Goal: Task Accomplishment & Management: Complete application form

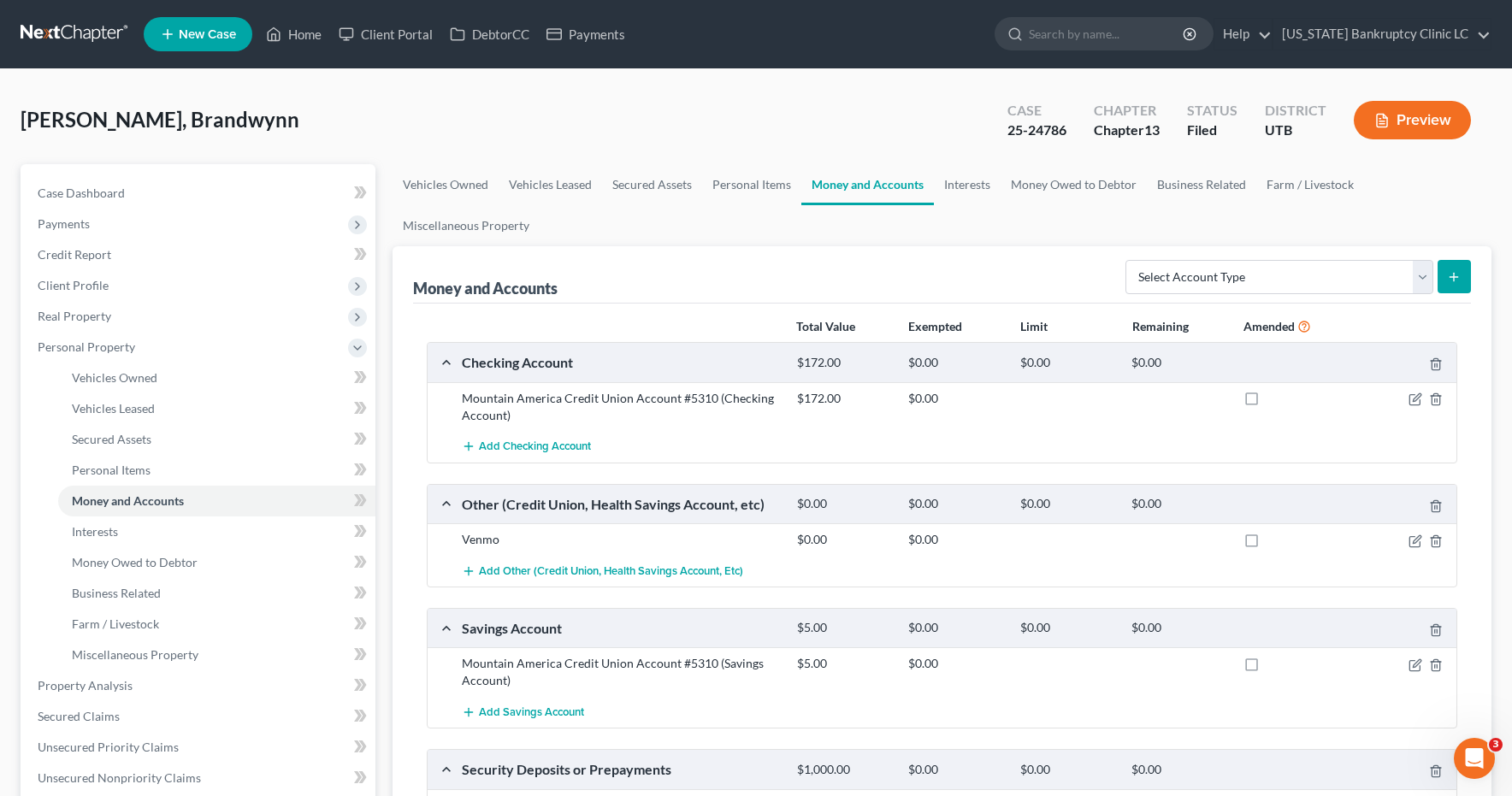
click at [58, 29] on link at bounding box center [75, 34] width 109 height 31
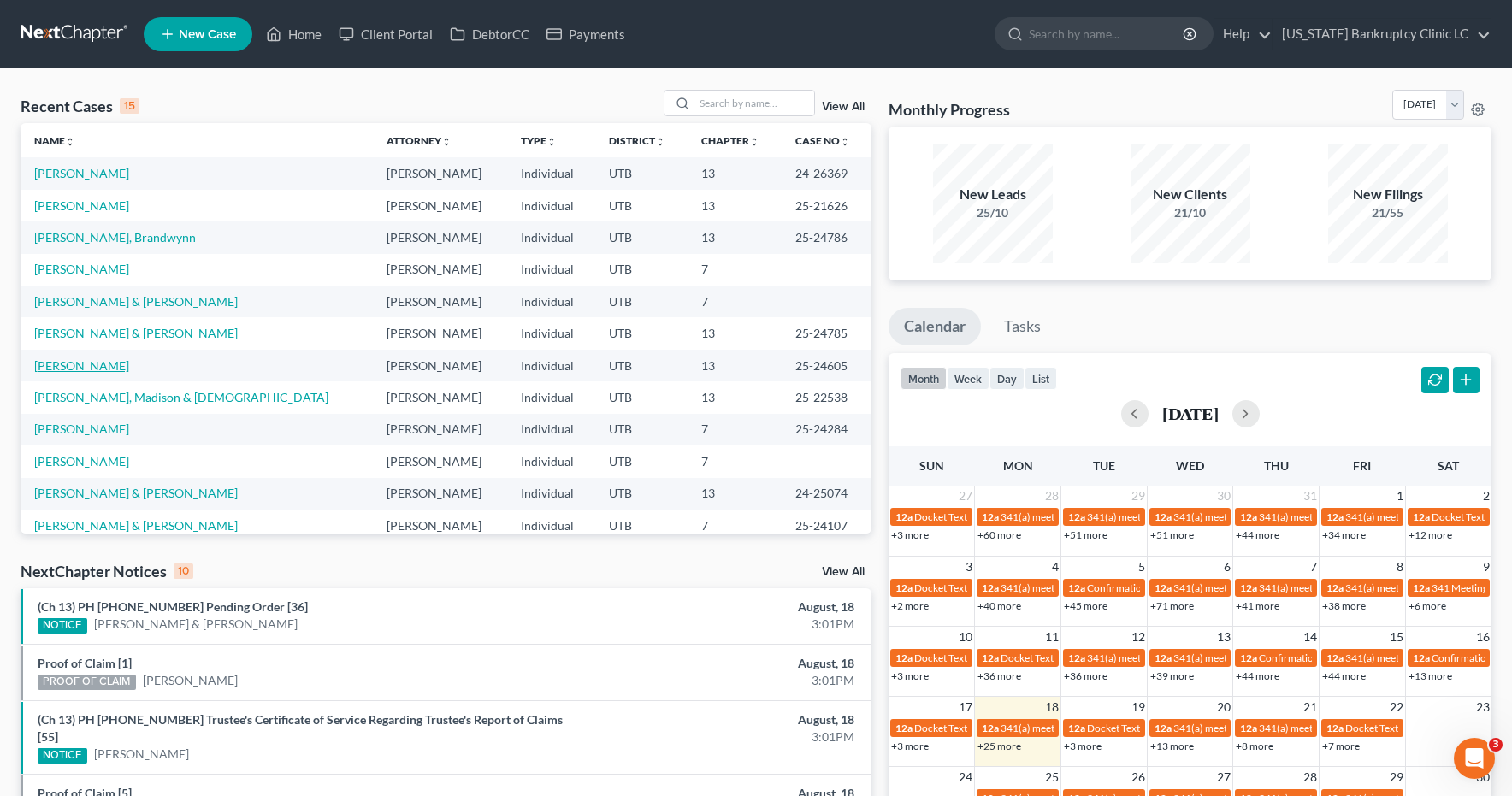
click at [75, 367] on link "Bremer, Rachel" at bounding box center [81, 366] width 95 height 14
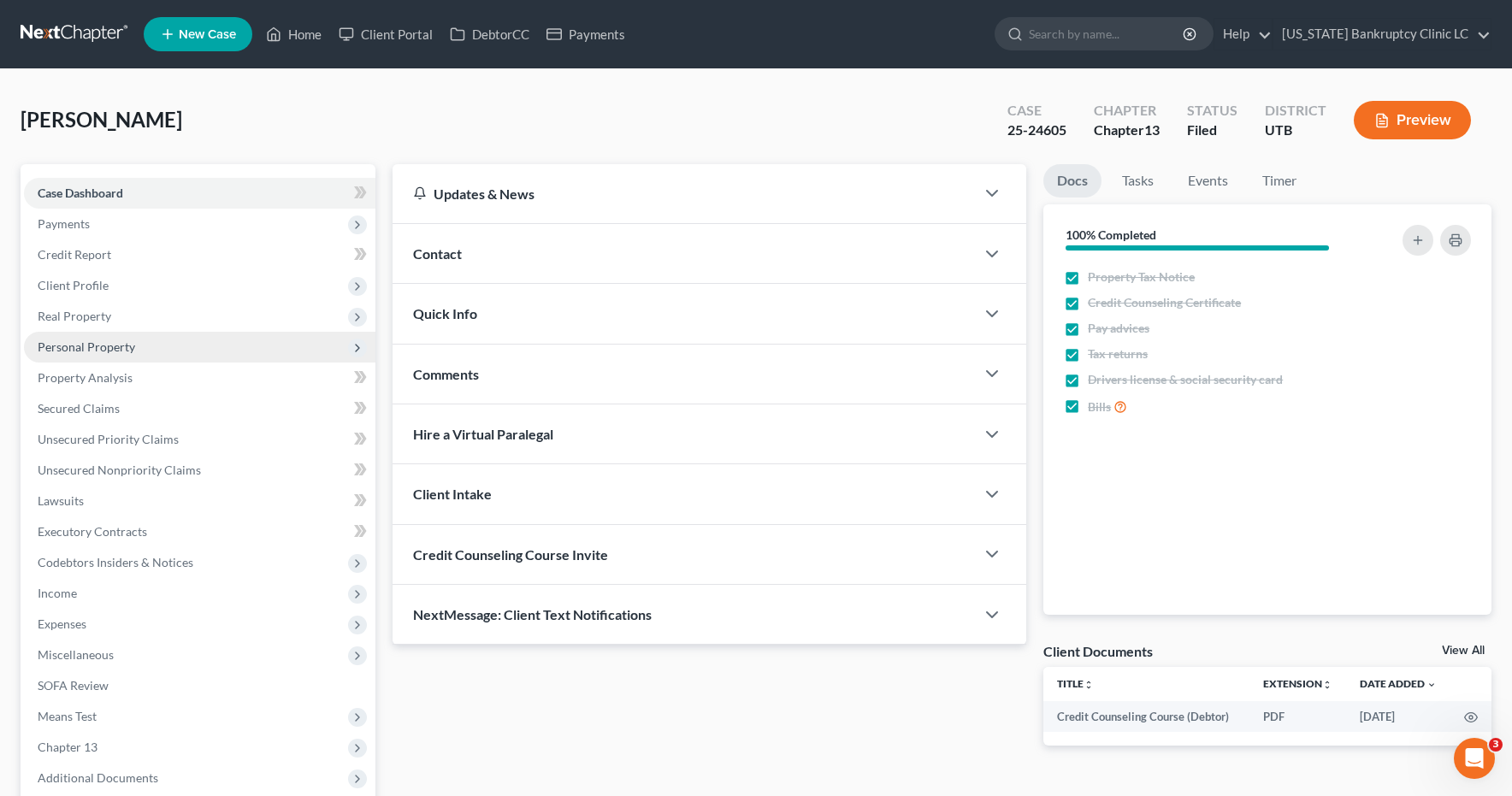
click at [76, 347] on span "Personal Property" at bounding box center [87, 347] width 97 height 14
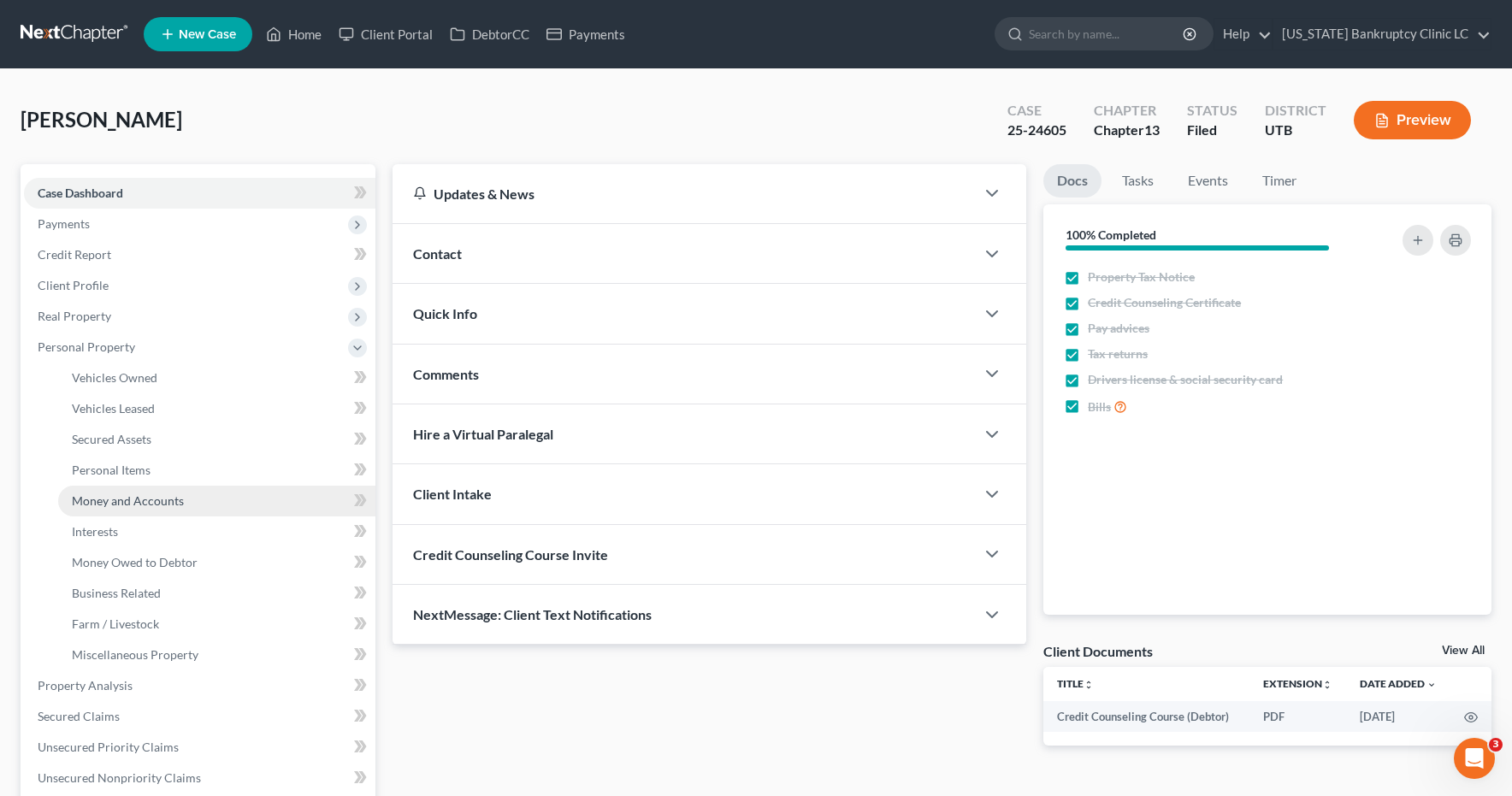
click at [75, 496] on span "Money and Accounts" at bounding box center [128, 501] width 112 height 14
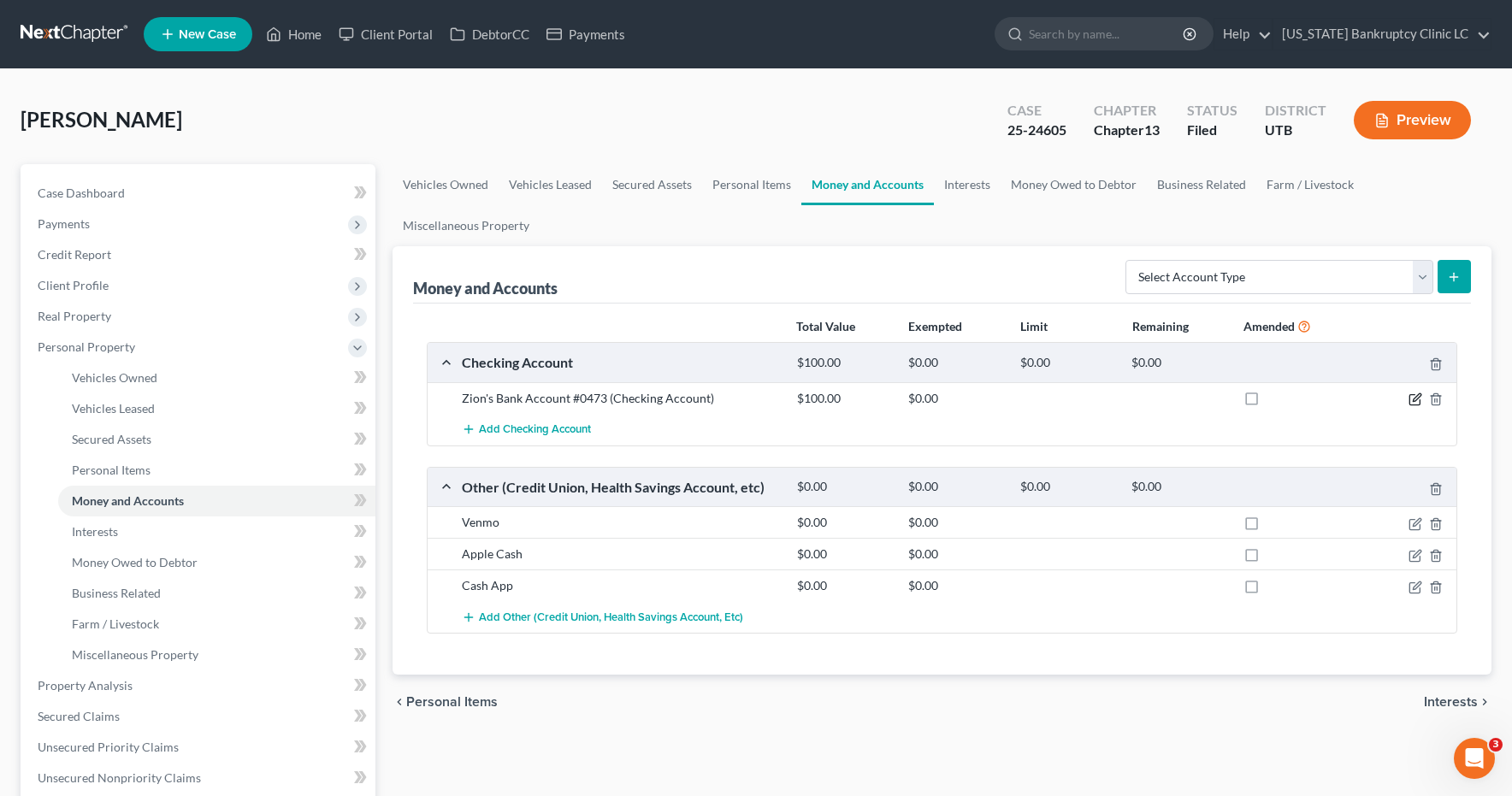
click at [1414, 397] on icon "button" at bounding box center [1415, 399] width 14 height 14
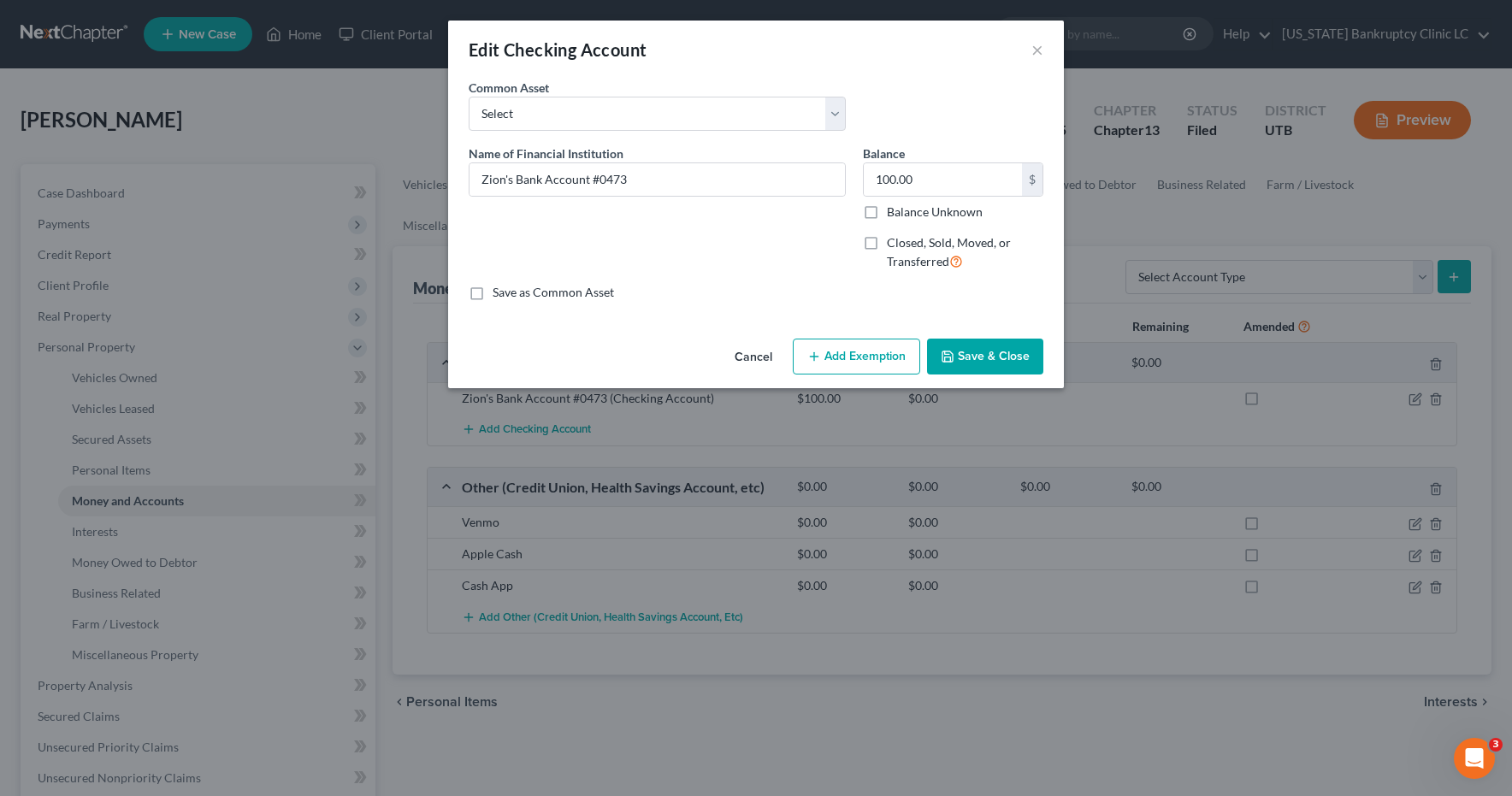
click at [887, 214] on label "Balance Unknown" at bounding box center [935, 211] width 96 height 17
click at [894, 214] on input "Balance Unknown" at bounding box center [899, 208] width 11 height 11
checkbox input "true"
type input "0.00"
click at [887, 247] on label "Closed, Sold, Moved, or Transferred" at bounding box center [965, 253] width 156 height 37
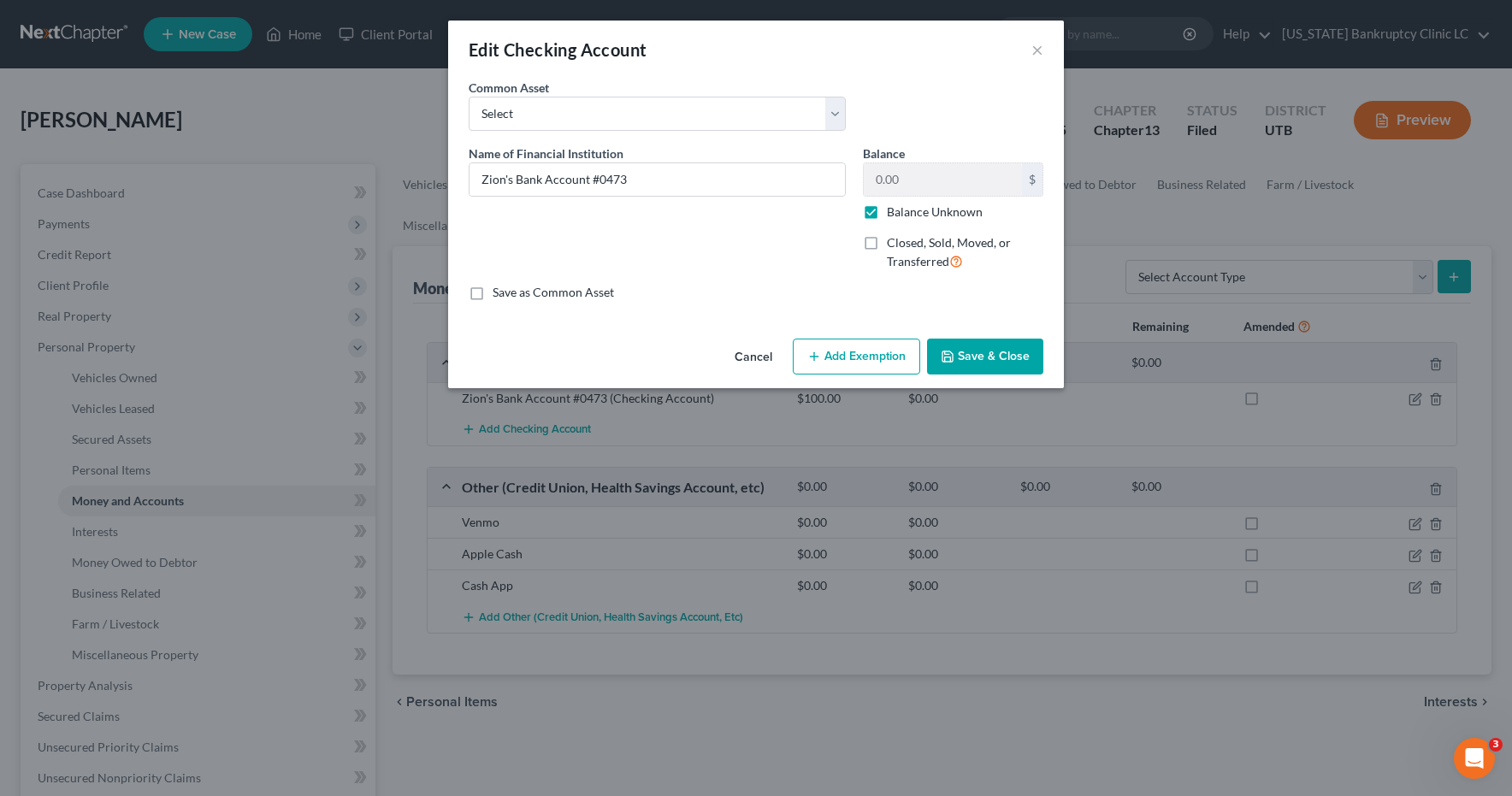
click at [894, 245] on input "Closed, Sold, Moved, or Transferred" at bounding box center [899, 240] width 11 height 11
checkbox input "true"
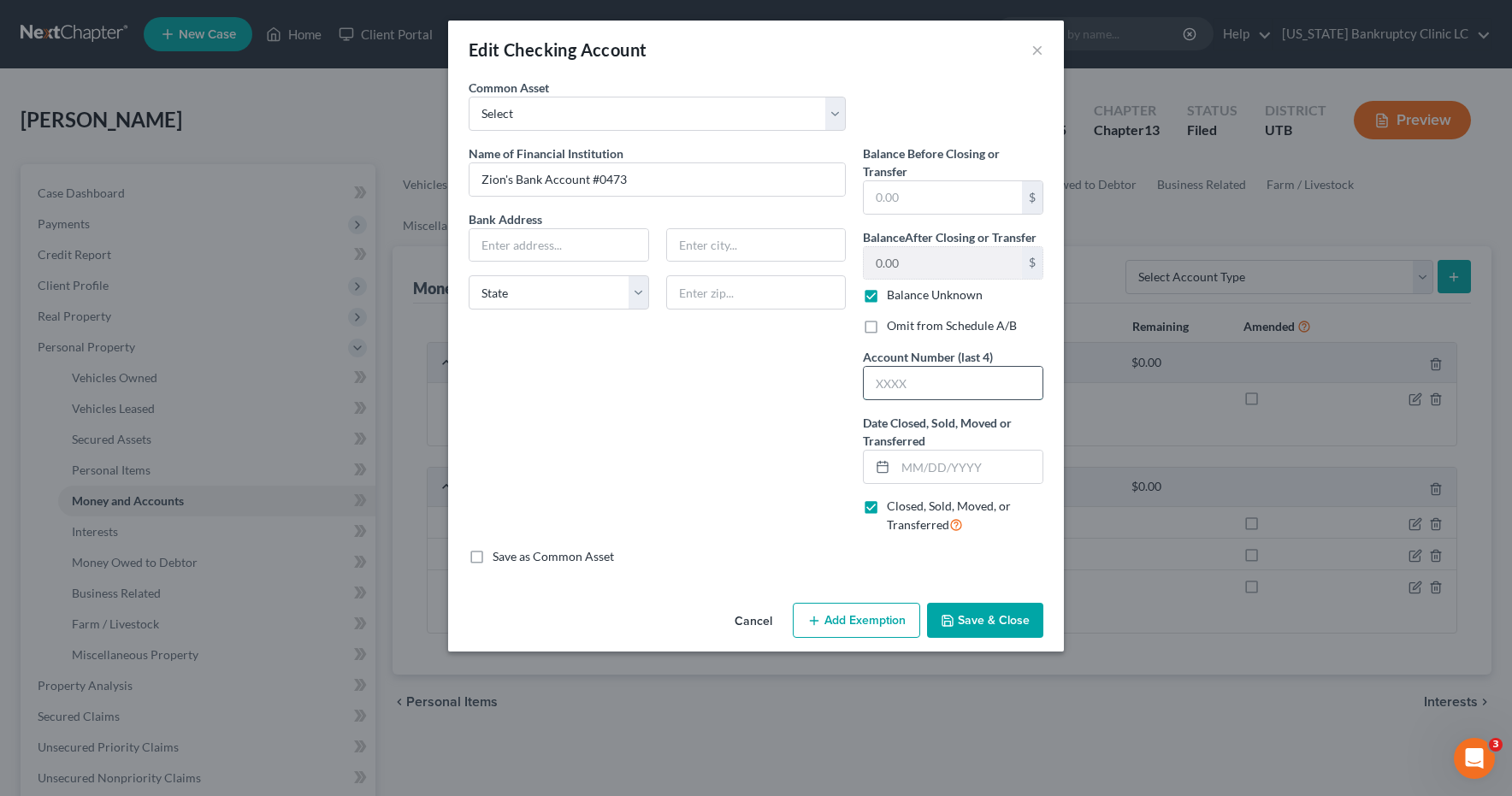
click at [928, 381] on input "text" at bounding box center [953, 383] width 179 height 32
type input "0473"
click at [934, 472] on input "text" at bounding box center [969, 467] width 147 height 32
type input "08/31/2025"
click at [966, 618] on button "Save & Close" at bounding box center [985, 621] width 116 height 36
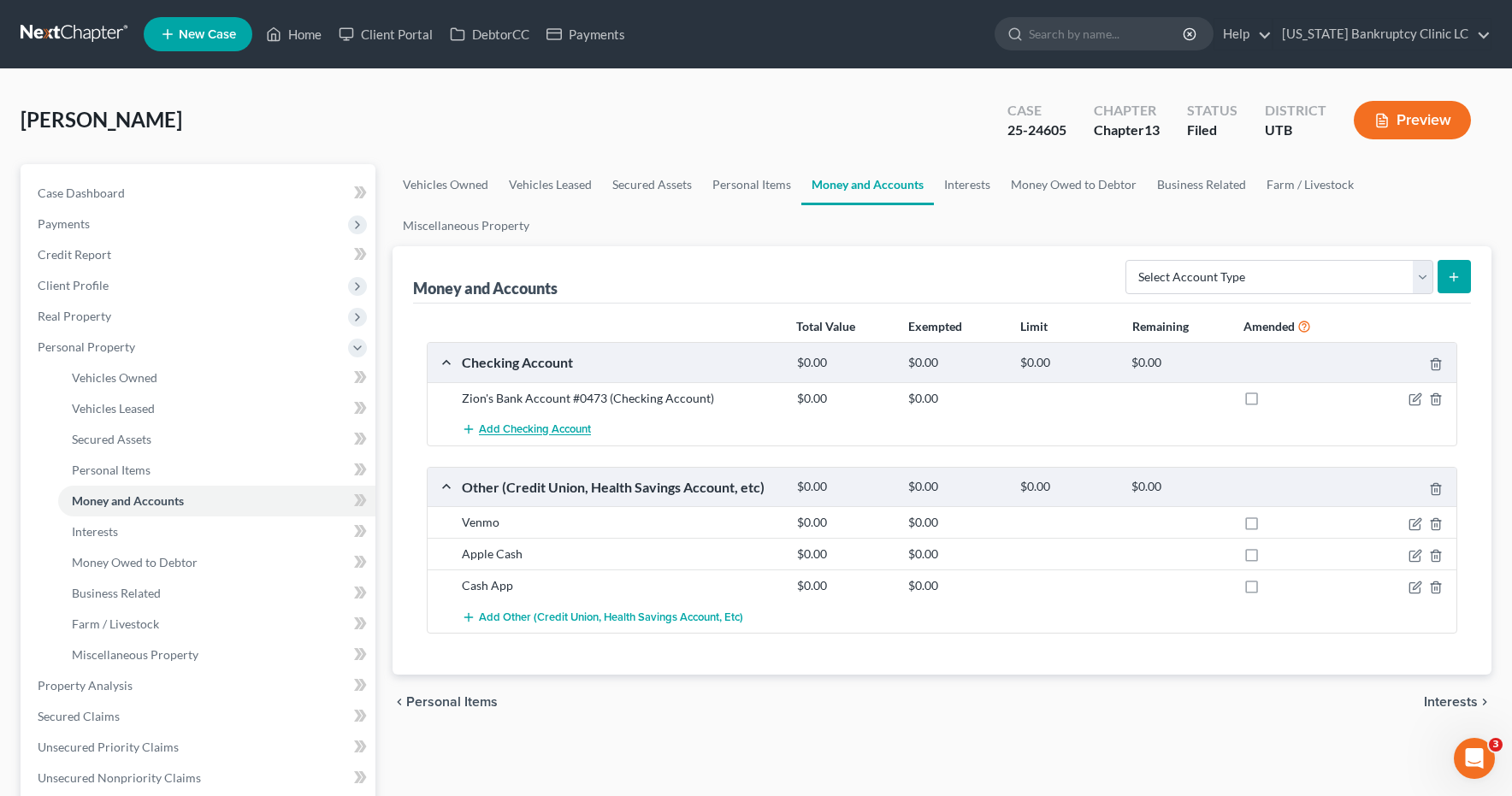
click at [571, 430] on span "Add Checking Account" at bounding box center [535, 430] width 112 height 14
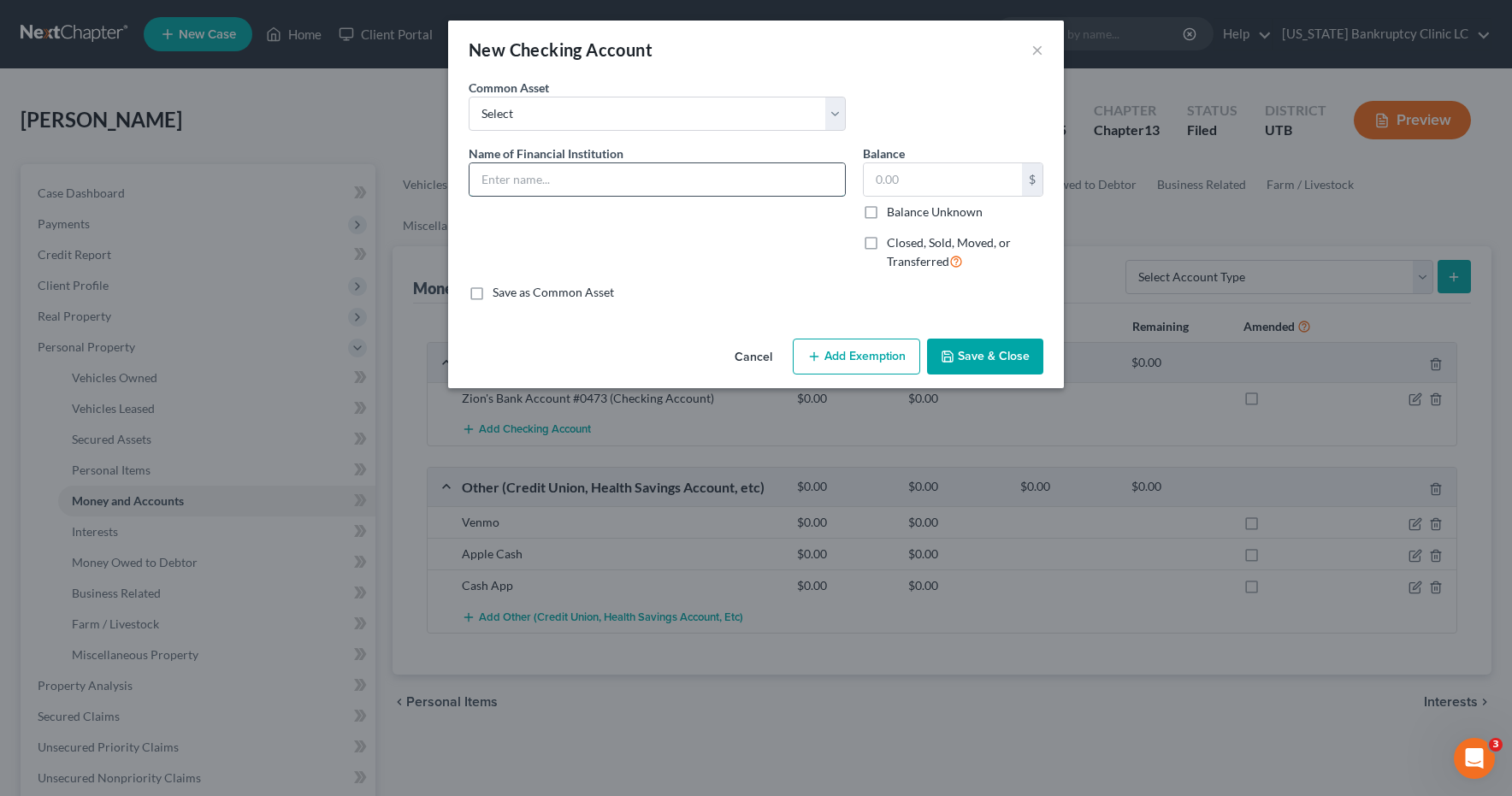
click at [553, 180] on input "text" at bounding box center [657, 180] width 376 height 32
type input "Mountain America Credit Union Account #0893"
type input "124.22"
click at [997, 357] on button "Save & Close" at bounding box center [985, 356] width 116 height 36
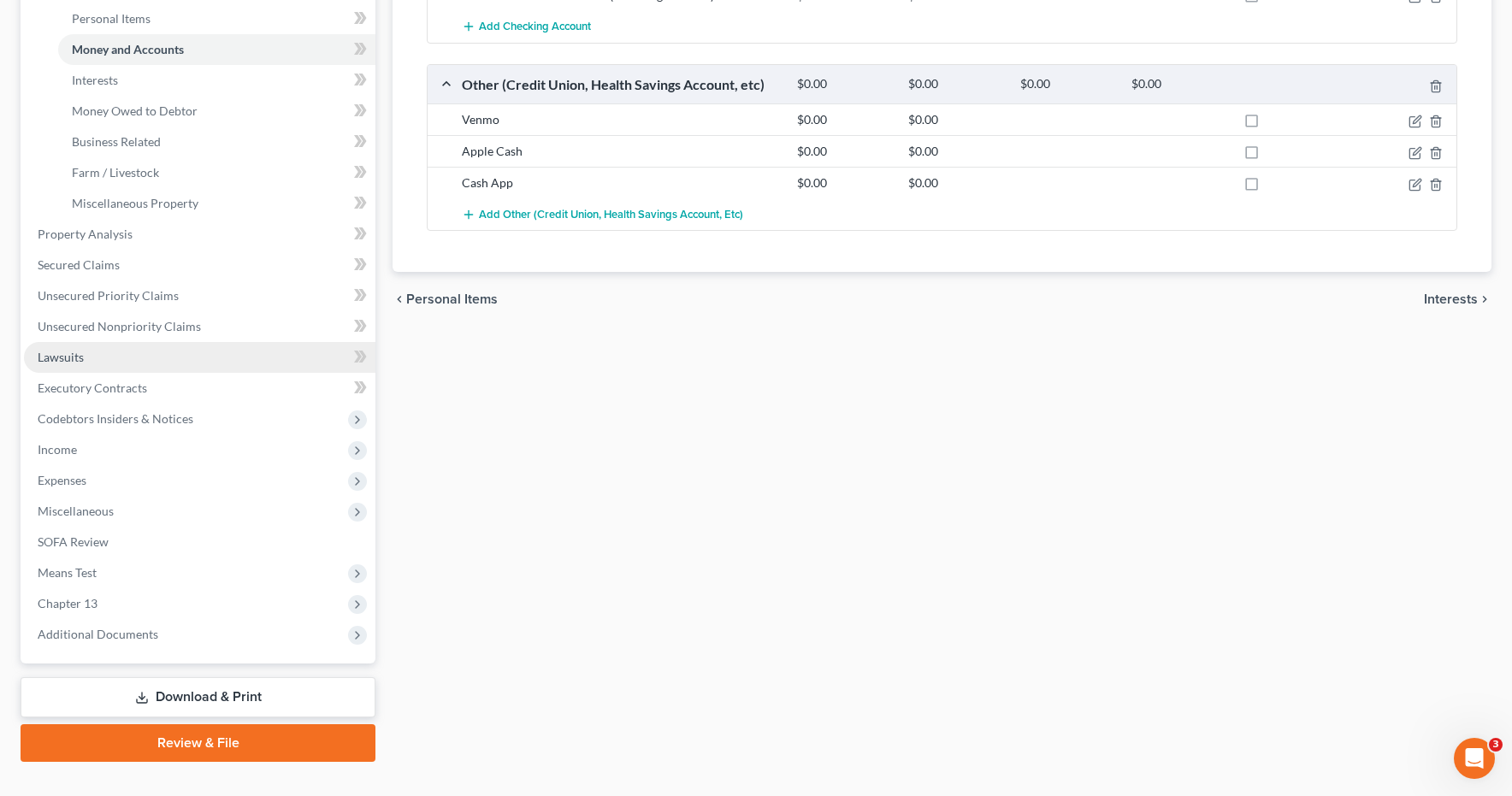
scroll to position [482, 0]
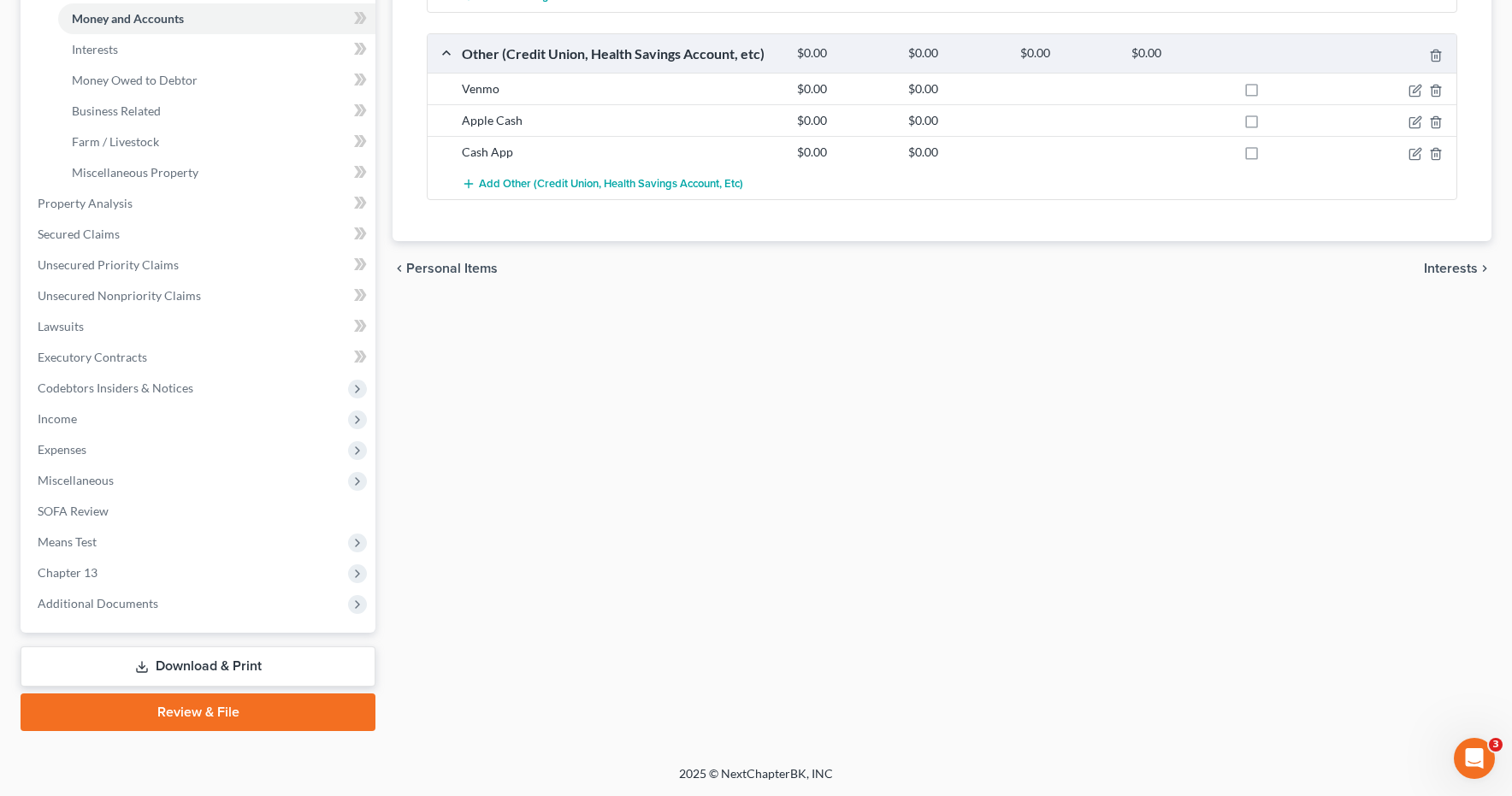
click at [154, 663] on link "Download & Print" at bounding box center [198, 666] width 355 height 41
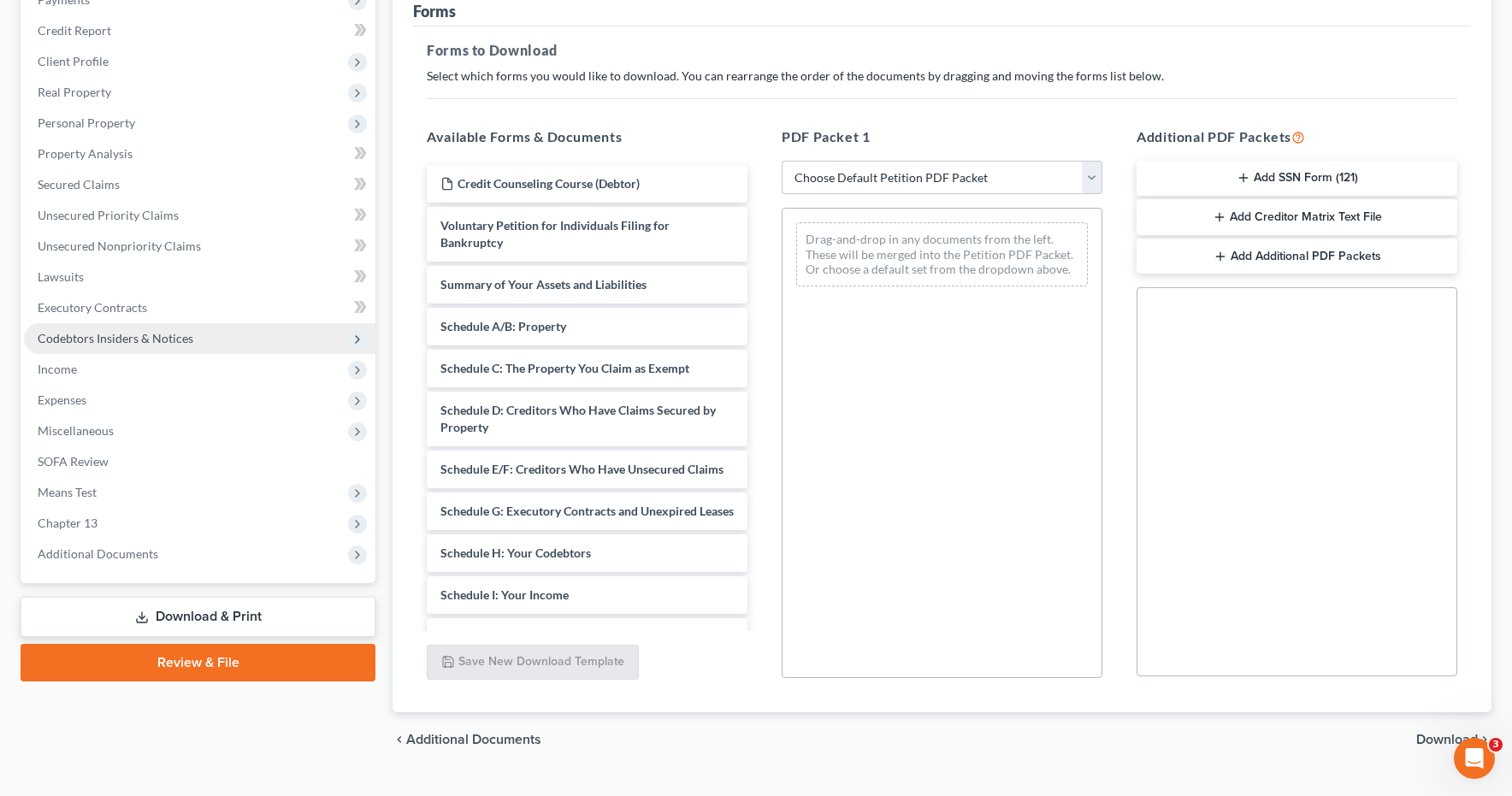
scroll to position [260, 0]
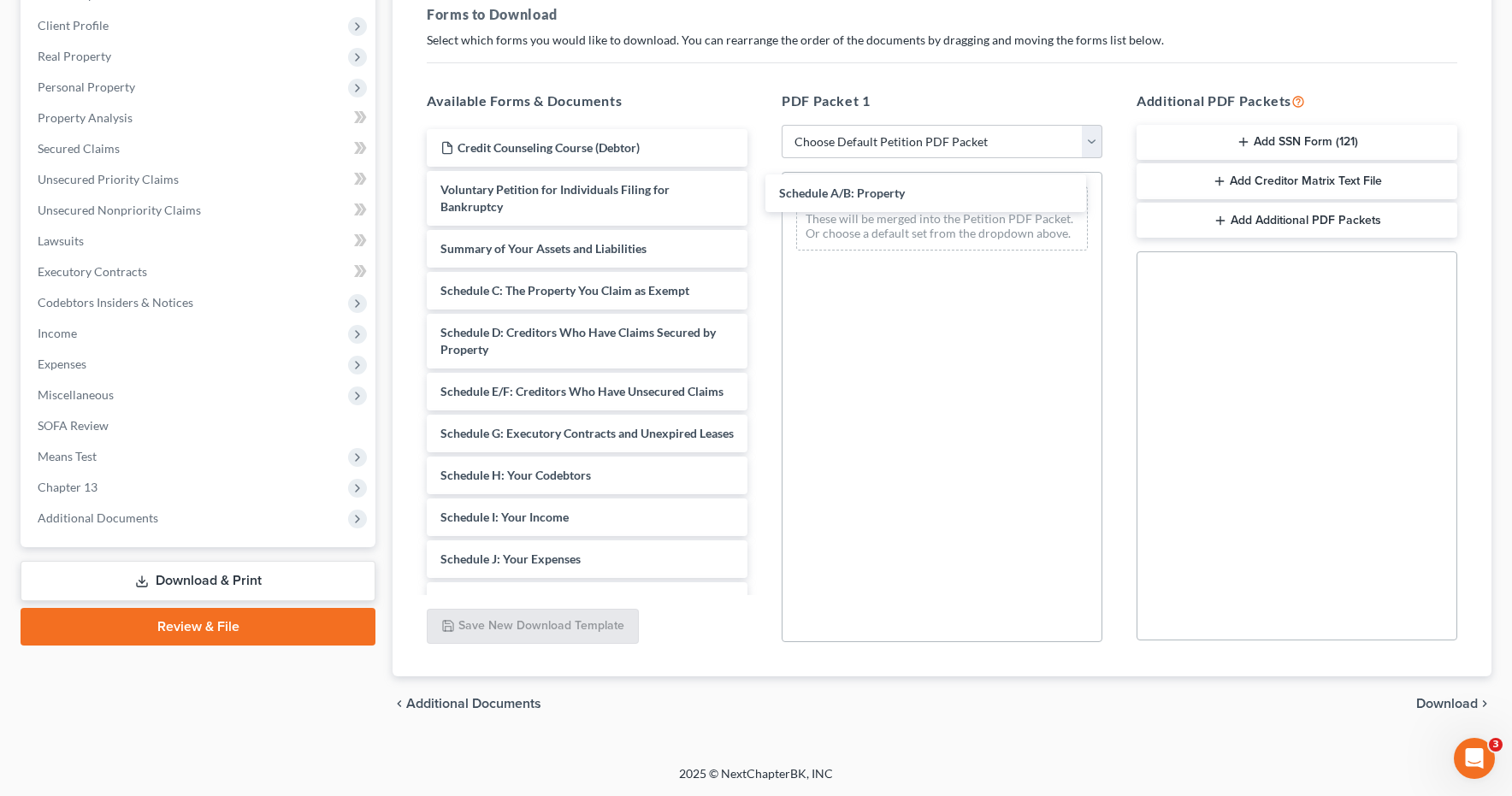
drag, startPoint x: 497, startPoint y: 270, endPoint x: 836, endPoint y: 191, distance: 348.1
click at [761, 190] on div "Schedule A/B: Property Credit Counseling Course (Debtor) Voluntary Petition for…" at bounding box center [588, 538] width 348 height 819
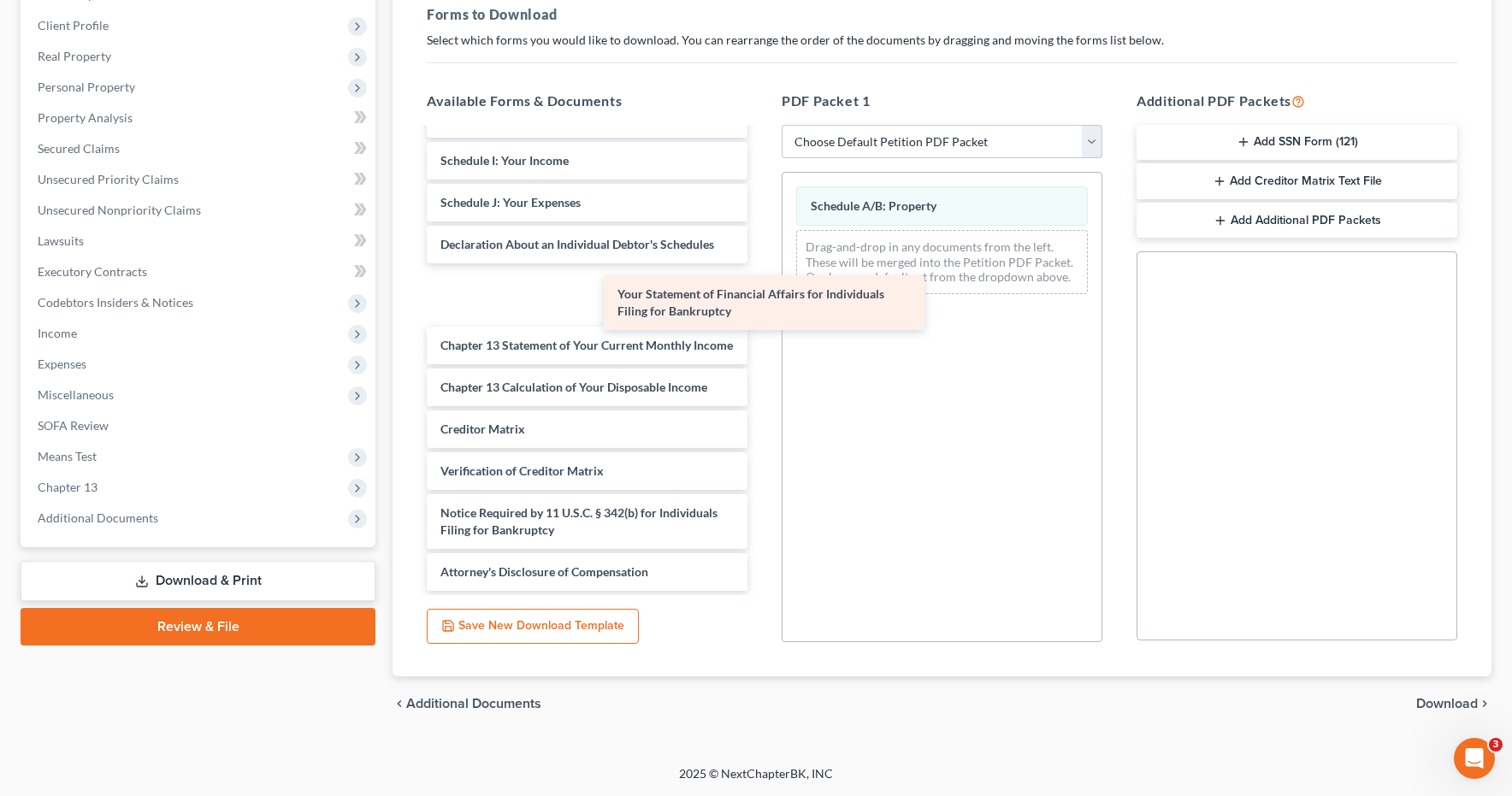
scroll to position [298, 0]
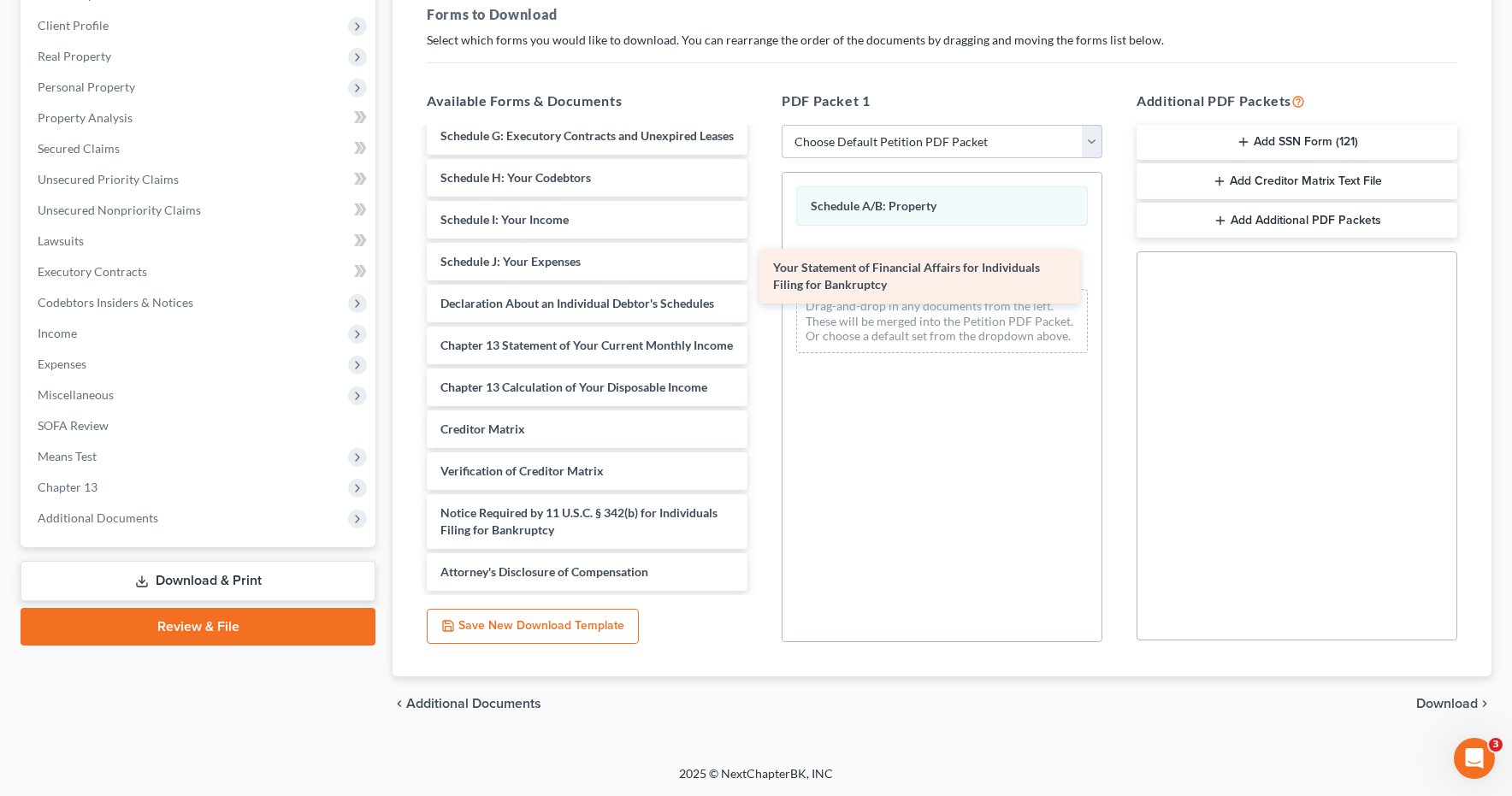
drag, startPoint x: 480, startPoint y: 279, endPoint x: 813, endPoint y: 277, distance: 333.0
click at [761, 275] on div "Your Statement of Financial Affairs for Individuals Filing for Bankruptcy Credi…" at bounding box center [588, 210] width 348 height 759
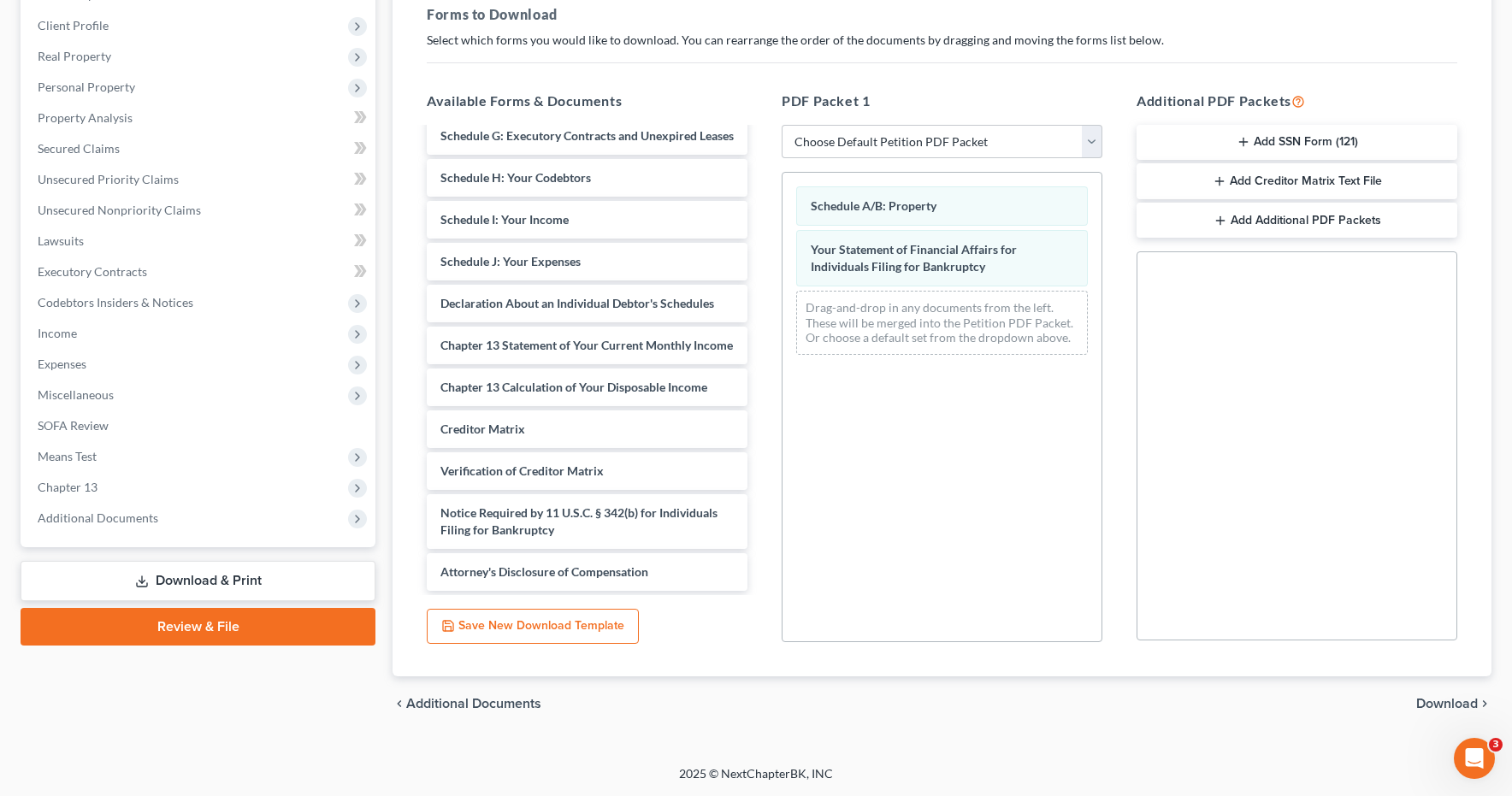
click at [1445, 702] on span "Download" at bounding box center [1447, 703] width 61 height 14
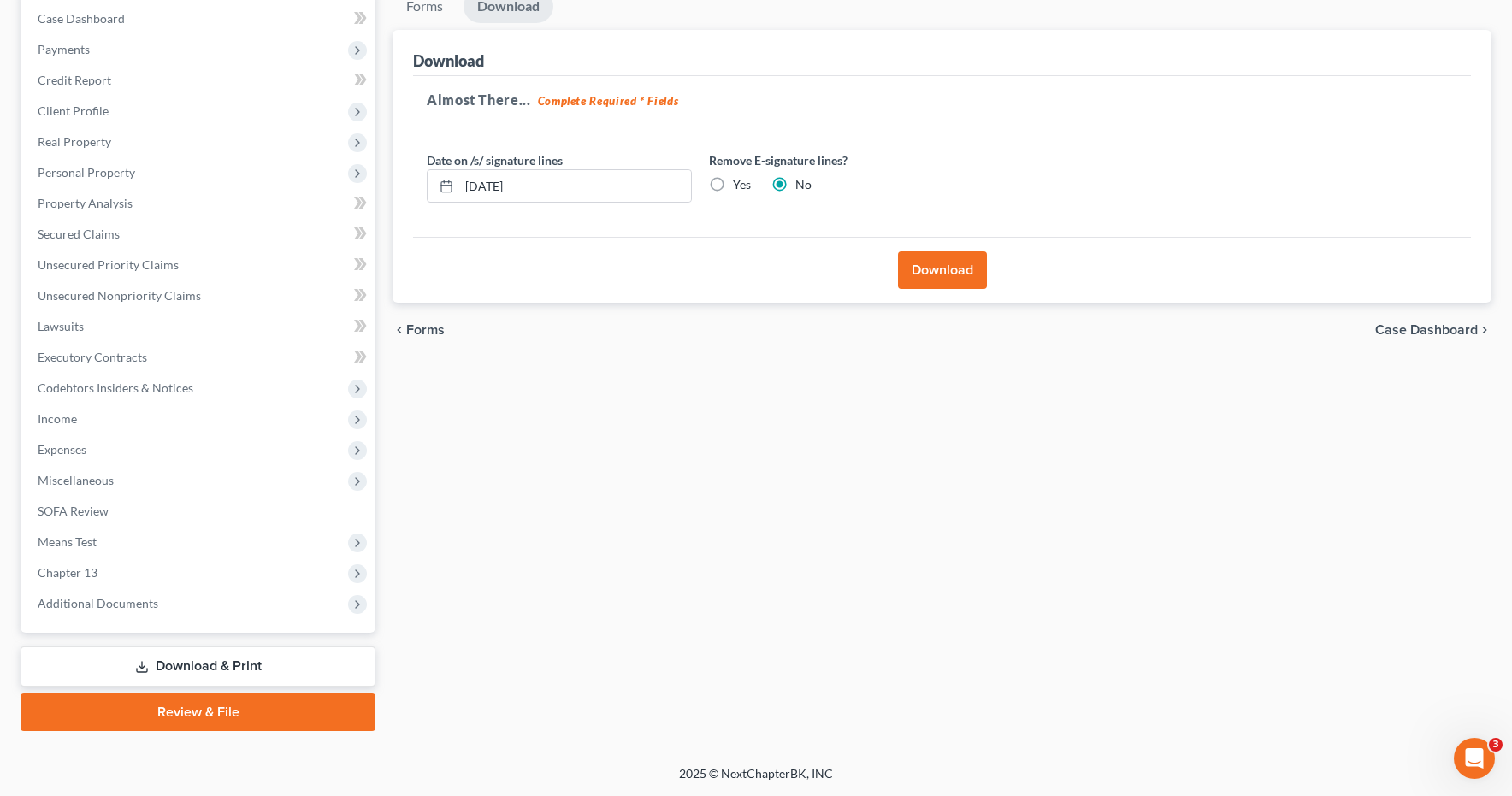
click at [942, 272] on button "Download" at bounding box center [942, 271] width 89 height 38
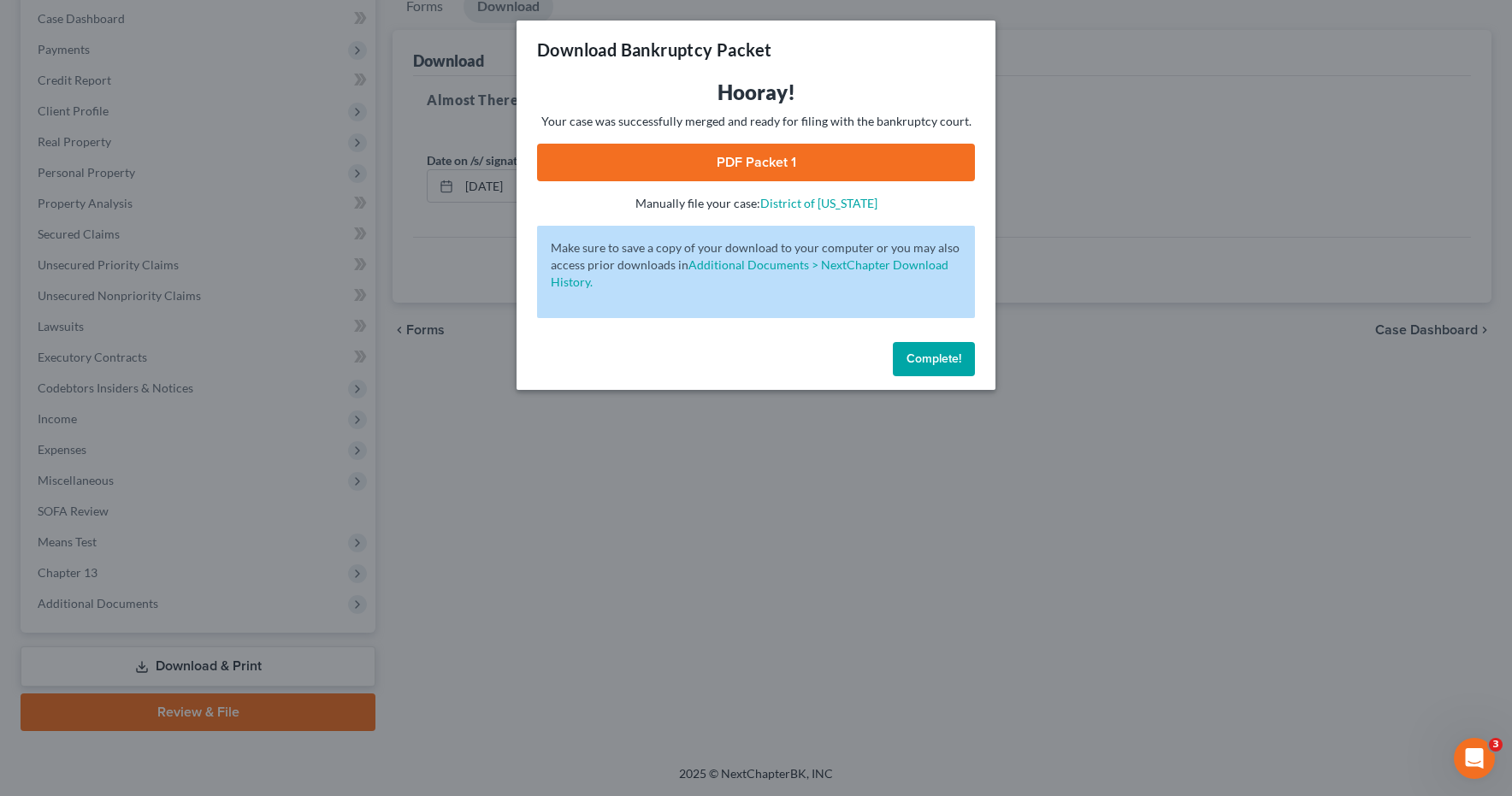
click at [668, 167] on link "PDF Packet 1" at bounding box center [756, 162] width 438 height 38
click at [939, 356] on span "Complete!" at bounding box center [933, 358] width 55 height 14
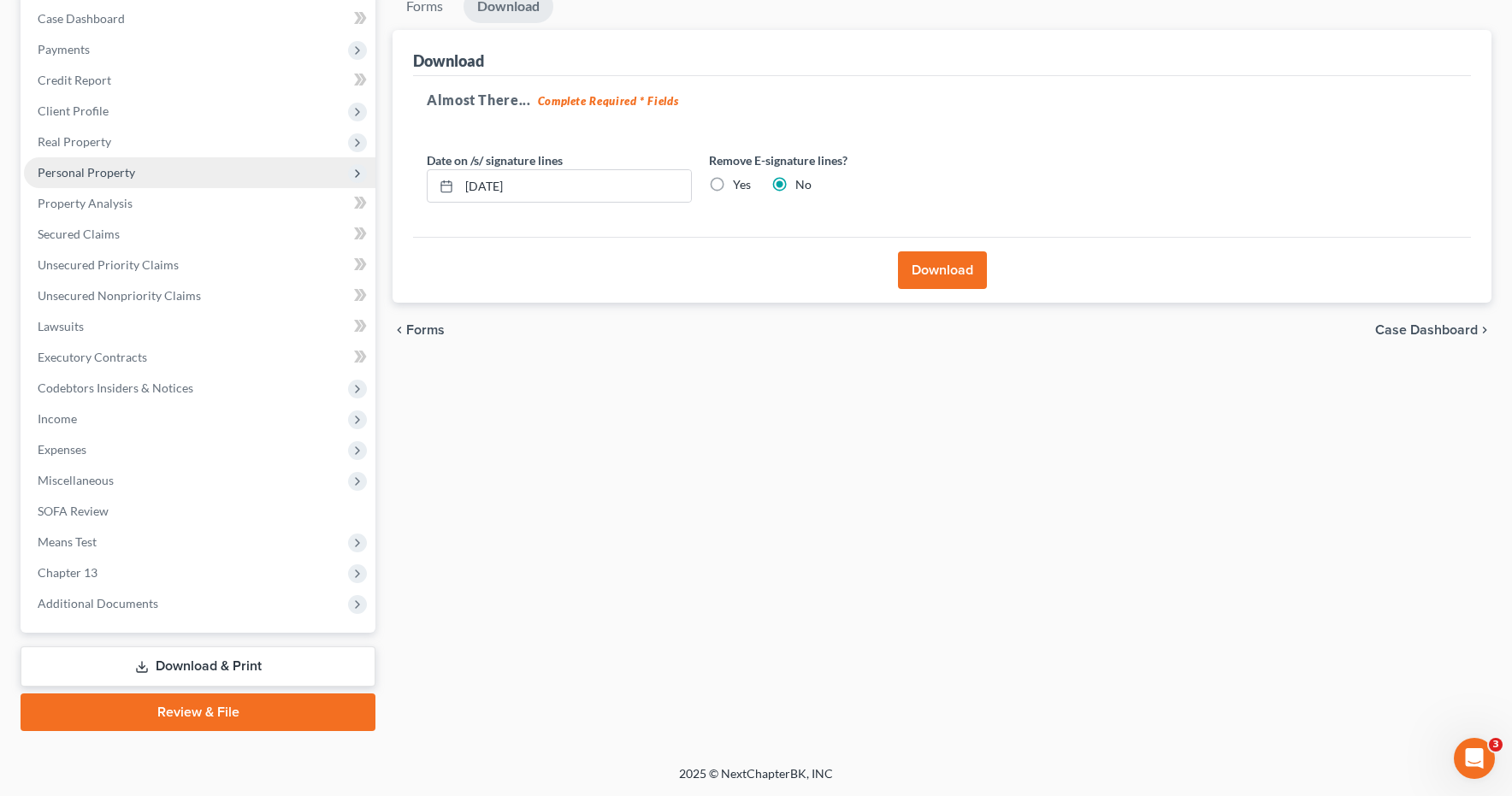
click at [74, 174] on span "Personal Property" at bounding box center [87, 172] width 97 height 14
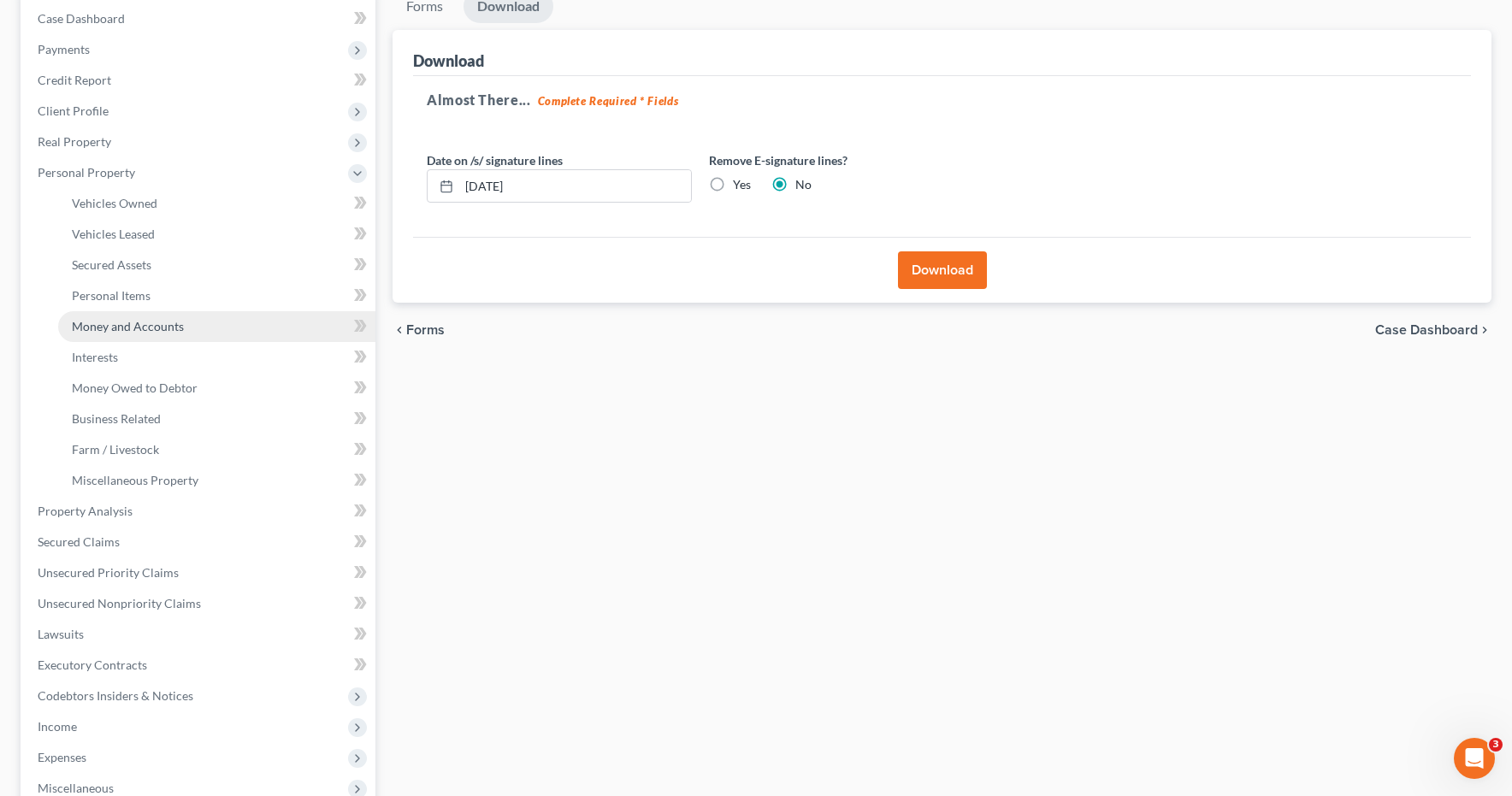
click at [108, 329] on span "Money and Accounts" at bounding box center [128, 326] width 112 height 14
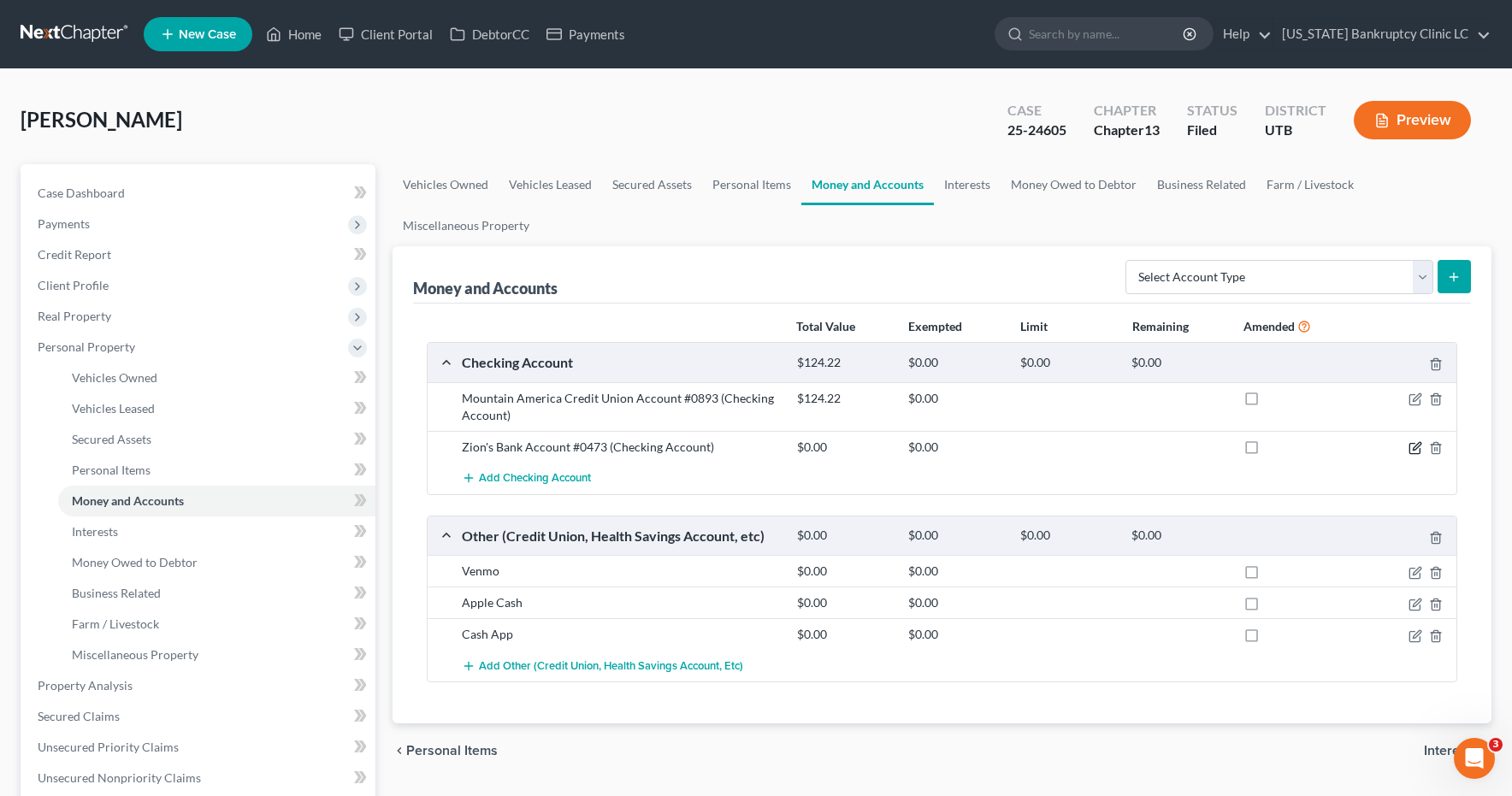
click at [1416, 448] on icon "button" at bounding box center [1415, 448] width 14 height 14
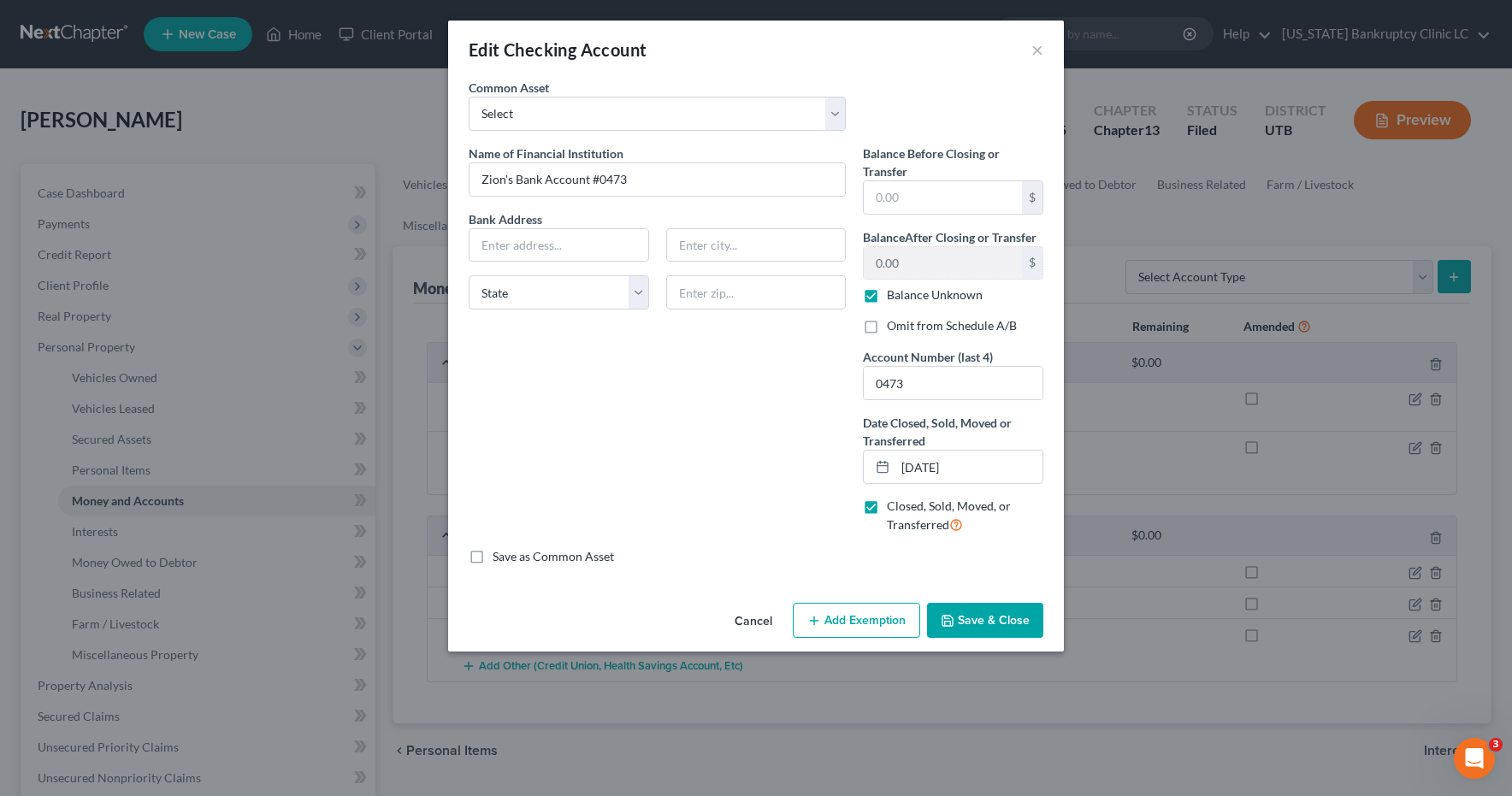
drag, startPoint x: 869, startPoint y: 327, endPoint x: 873, endPoint y: 341, distance: 14.6
click at [887, 327] on label "Omit from Schedule A/B" at bounding box center [952, 326] width 130 height 17
click at [894, 327] on input "Omit from Schedule A/B" at bounding box center [899, 323] width 11 height 11
checkbox input "true"
click at [979, 626] on button "Save & Close" at bounding box center [985, 621] width 116 height 36
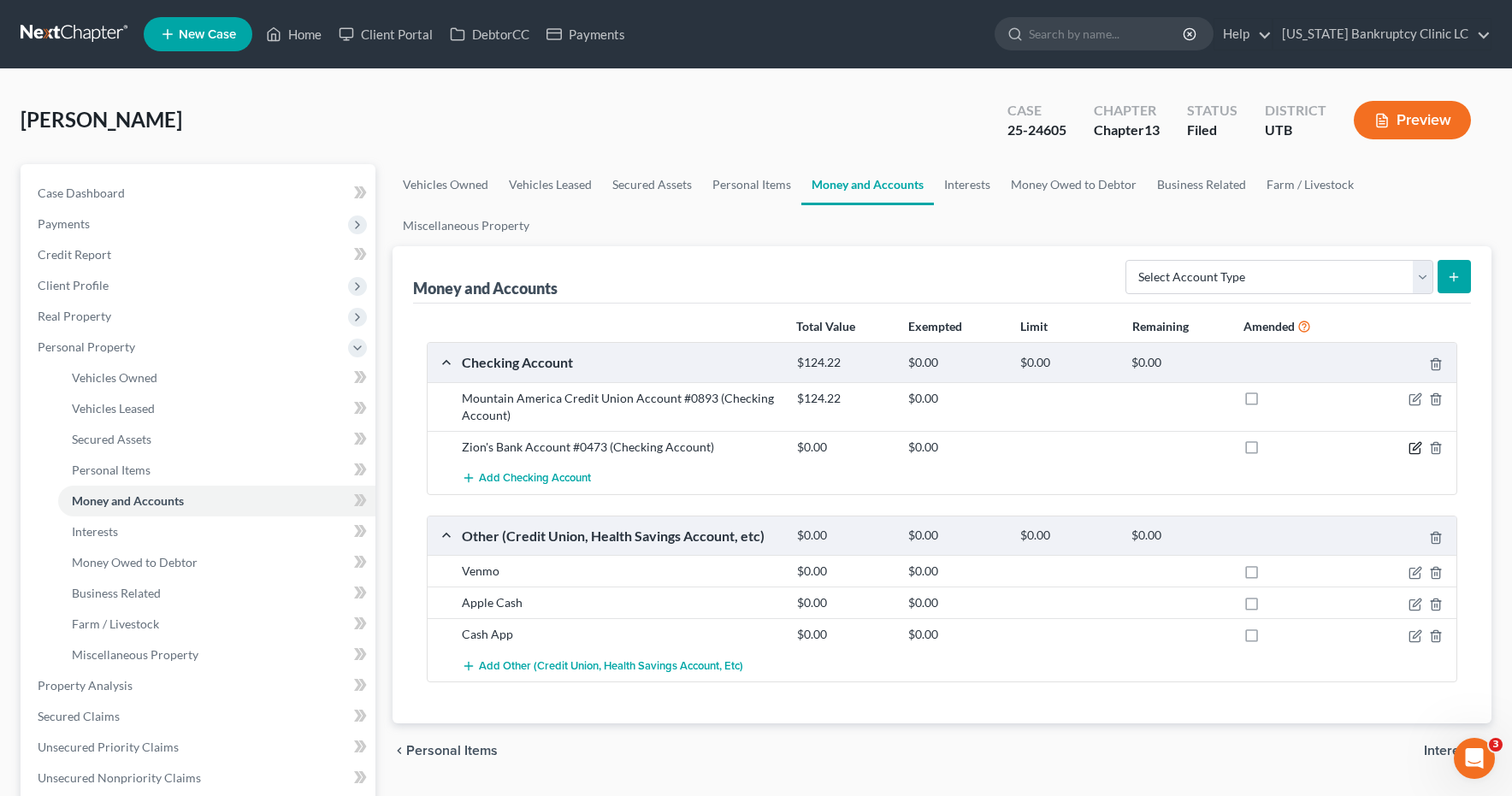
click at [1417, 448] on icon "button" at bounding box center [1416, 446] width 8 height 8
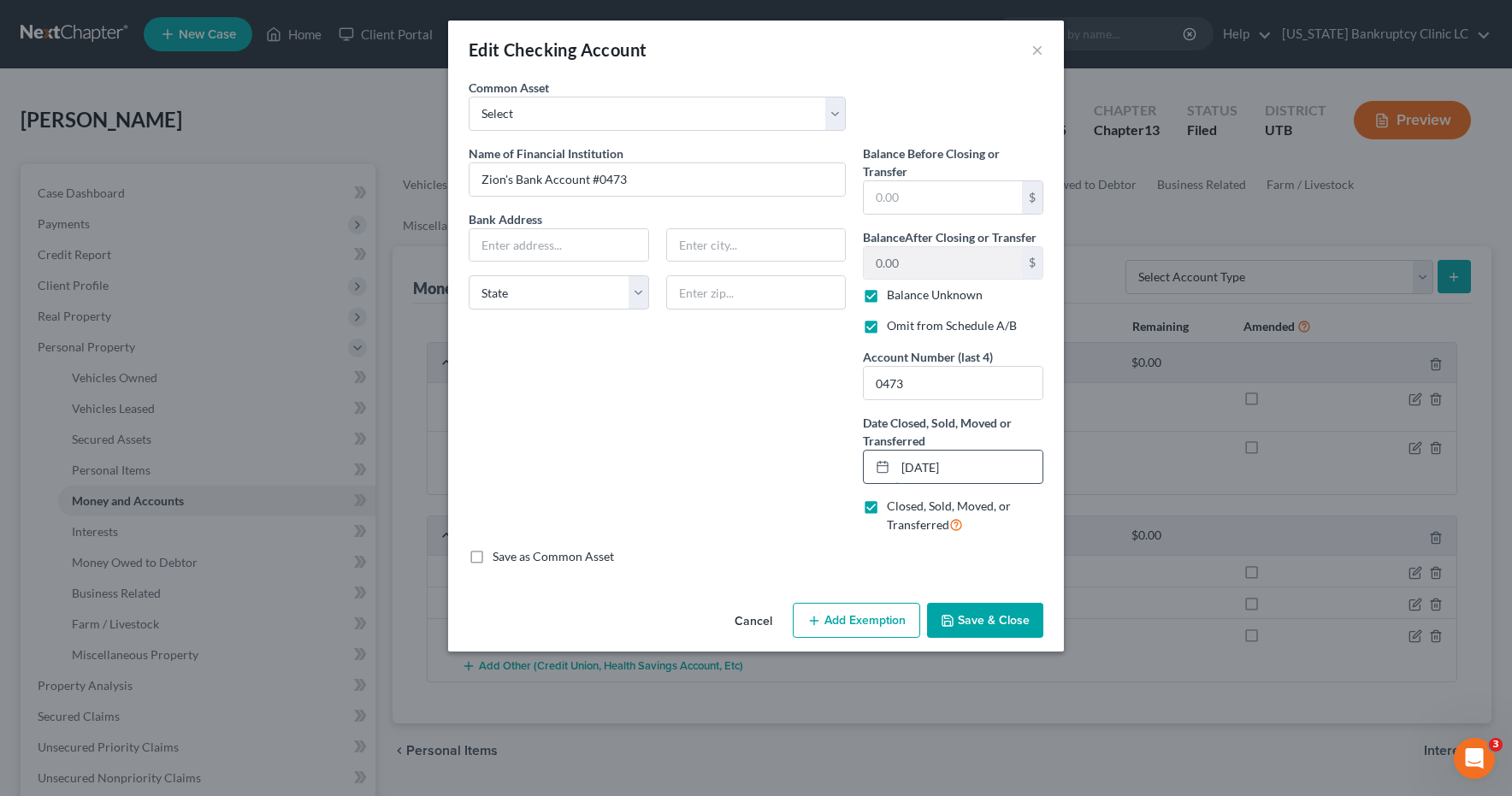
click at [914, 468] on input "08/31/2025" at bounding box center [969, 467] width 147 height 32
type input "07/31/2025"
click at [1005, 626] on button "Save & Close" at bounding box center [985, 621] width 116 height 36
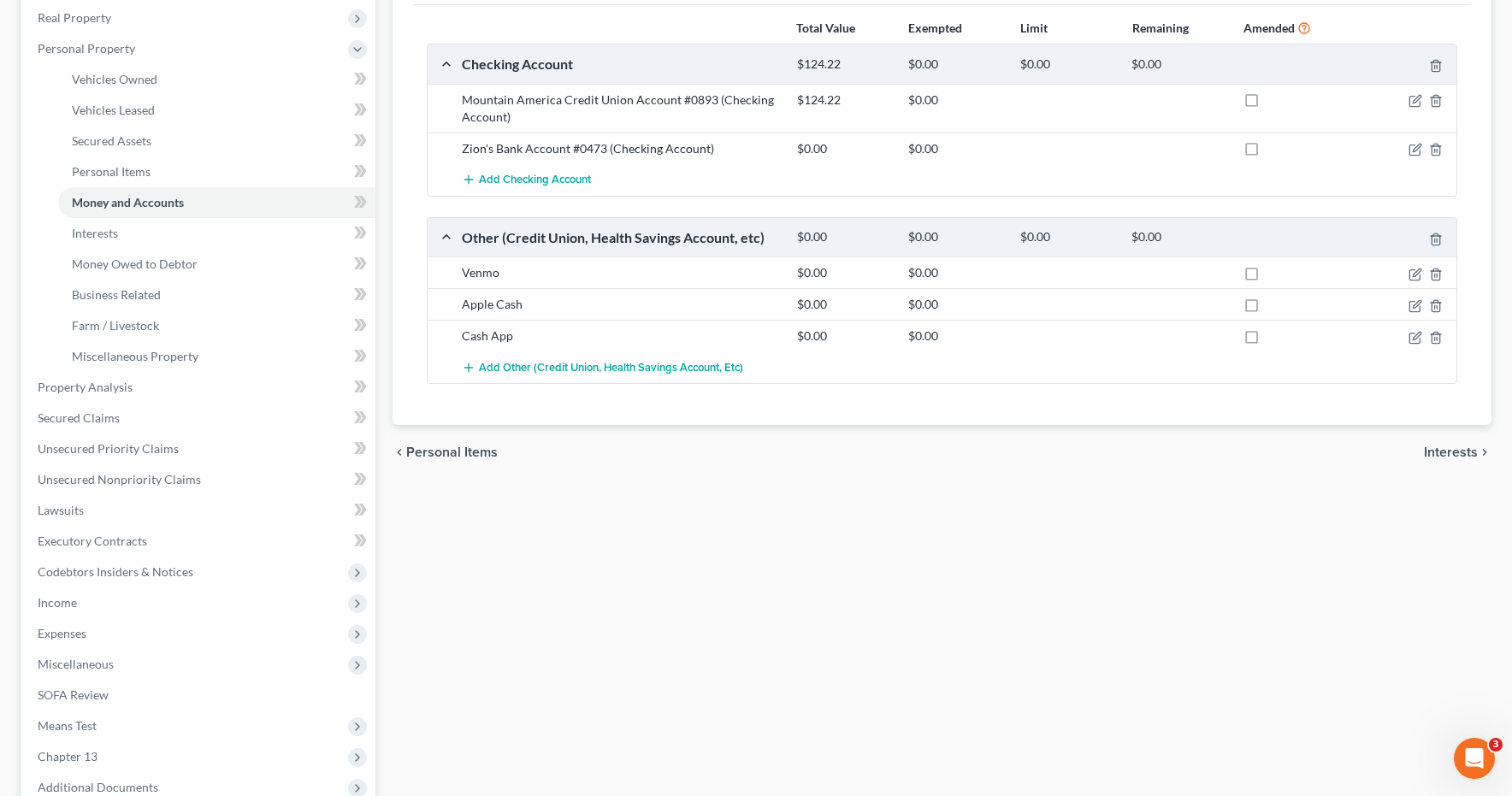
scroll to position [482, 0]
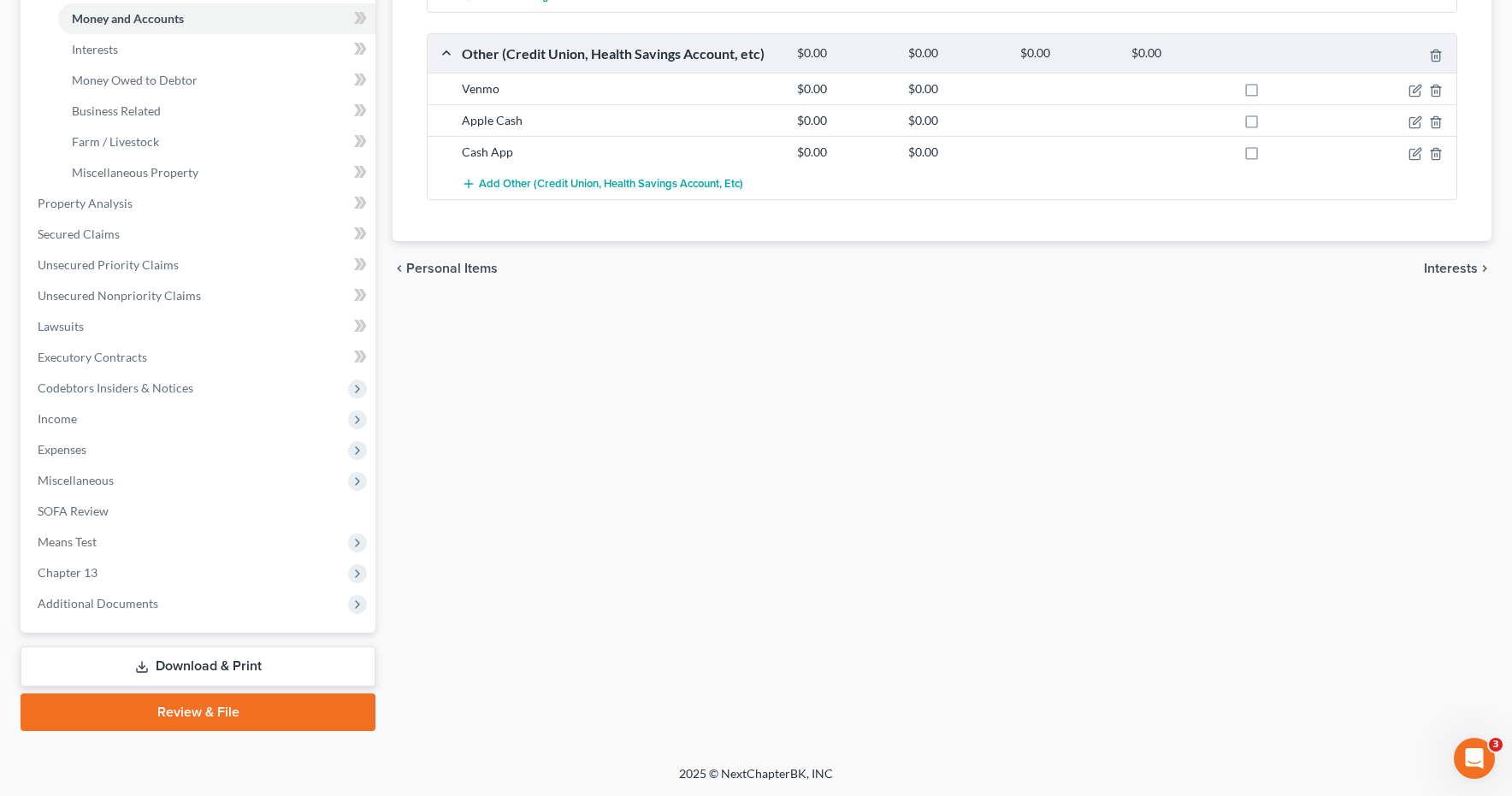
click at [255, 665] on link "Download & Print" at bounding box center [198, 666] width 355 height 41
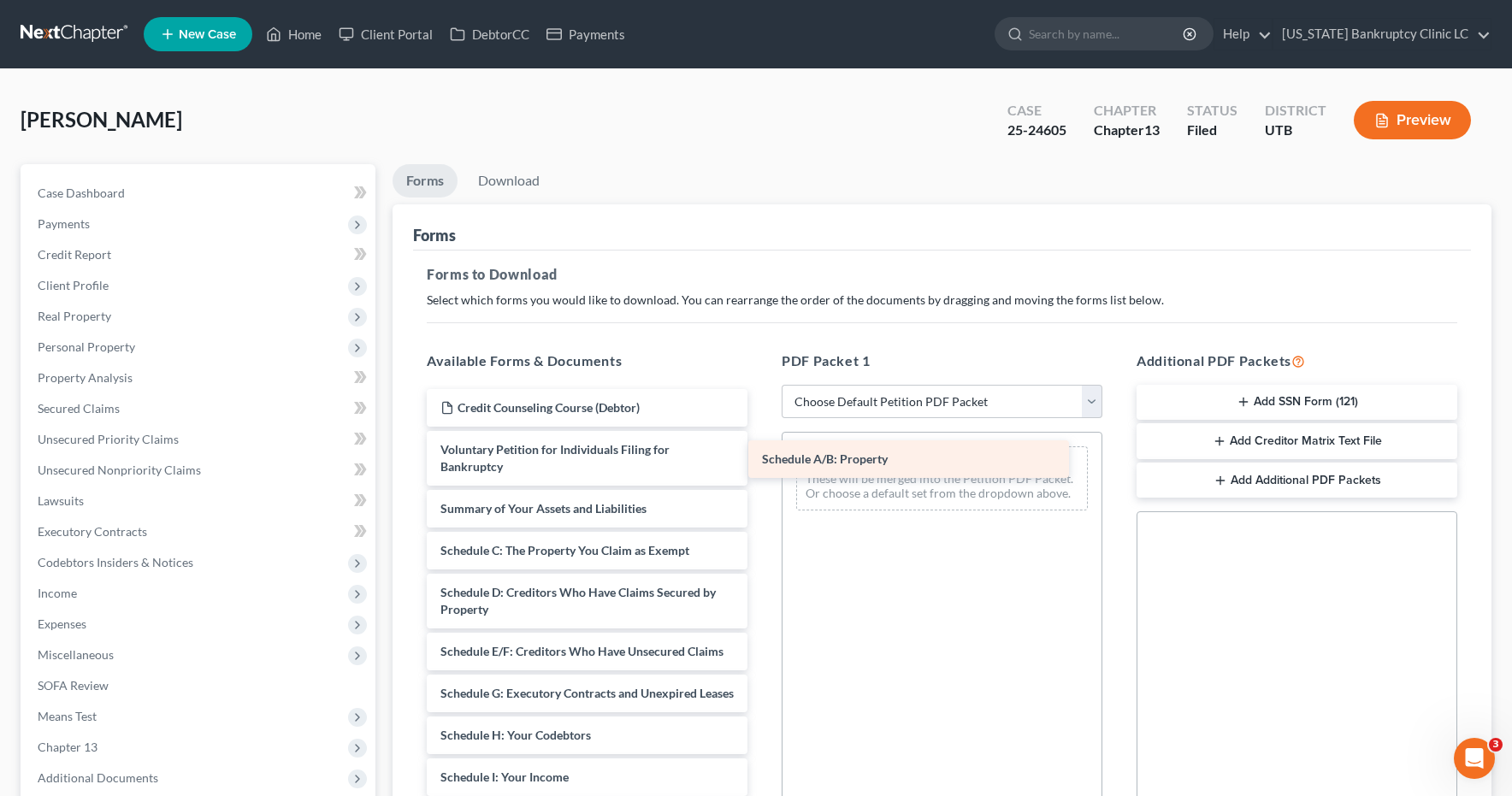
drag, startPoint x: 607, startPoint y: 538, endPoint x: 930, endPoint y: 463, distance: 331.6
click at [761, 463] on div "Schedule A/B: Property Credit Counseling Course (Debtor) Voluntary Petition for…" at bounding box center [588, 798] width 348 height 819
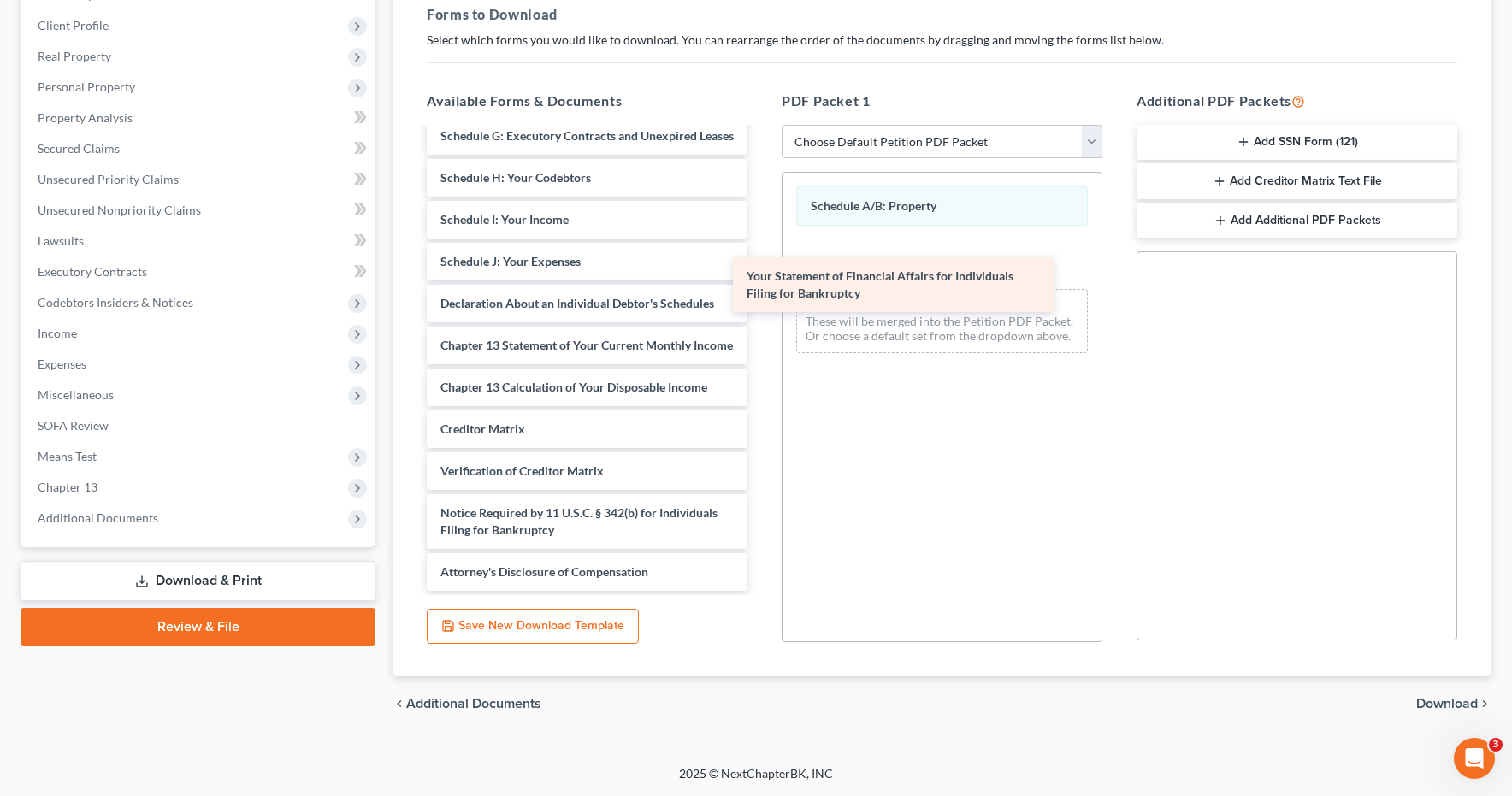
scroll to position [298, 0]
drag, startPoint x: 552, startPoint y: 279, endPoint x: 899, endPoint y: 281, distance: 347.0
click at [761, 281] on div "Your Statement of Financial Affairs for Individuals Filing for Bankruptcy Credi…" at bounding box center [588, 210] width 348 height 759
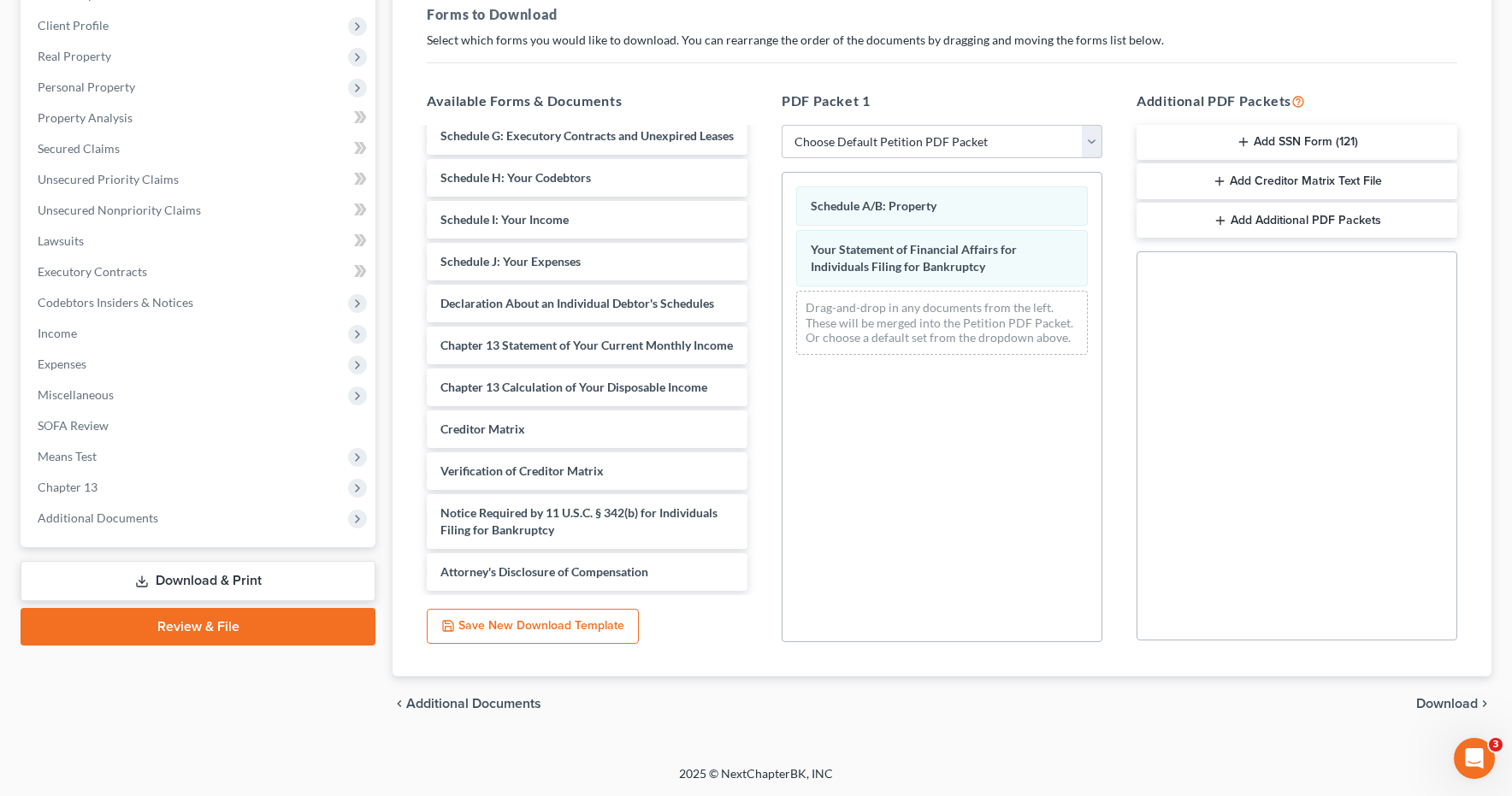
click at [1454, 703] on span "Download" at bounding box center [1447, 703] width 61 height 14
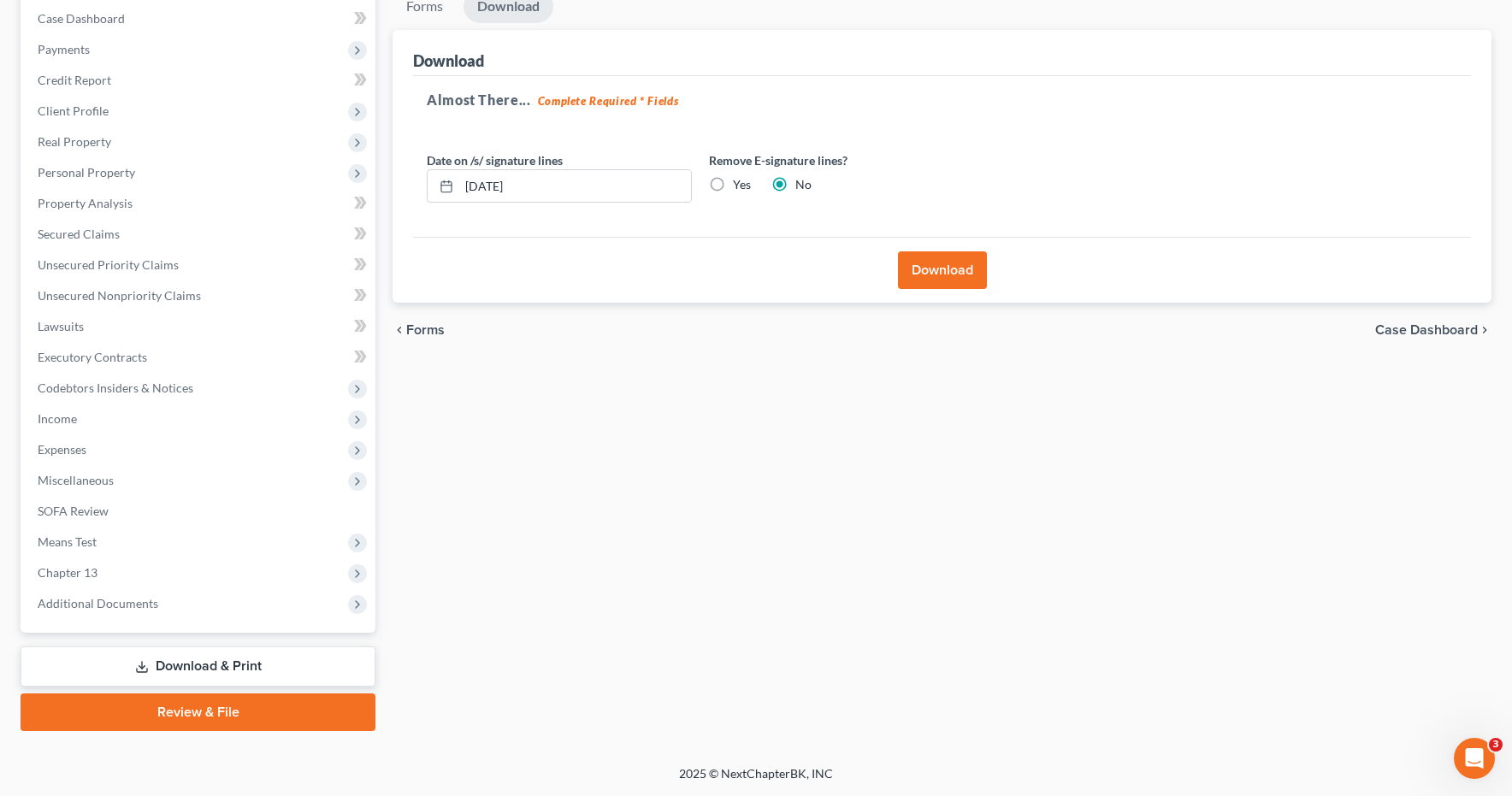
scroll to position [174, 0]
click at [942, 271] on button "Download" at bounding box center [942, 271] width 89 height 38
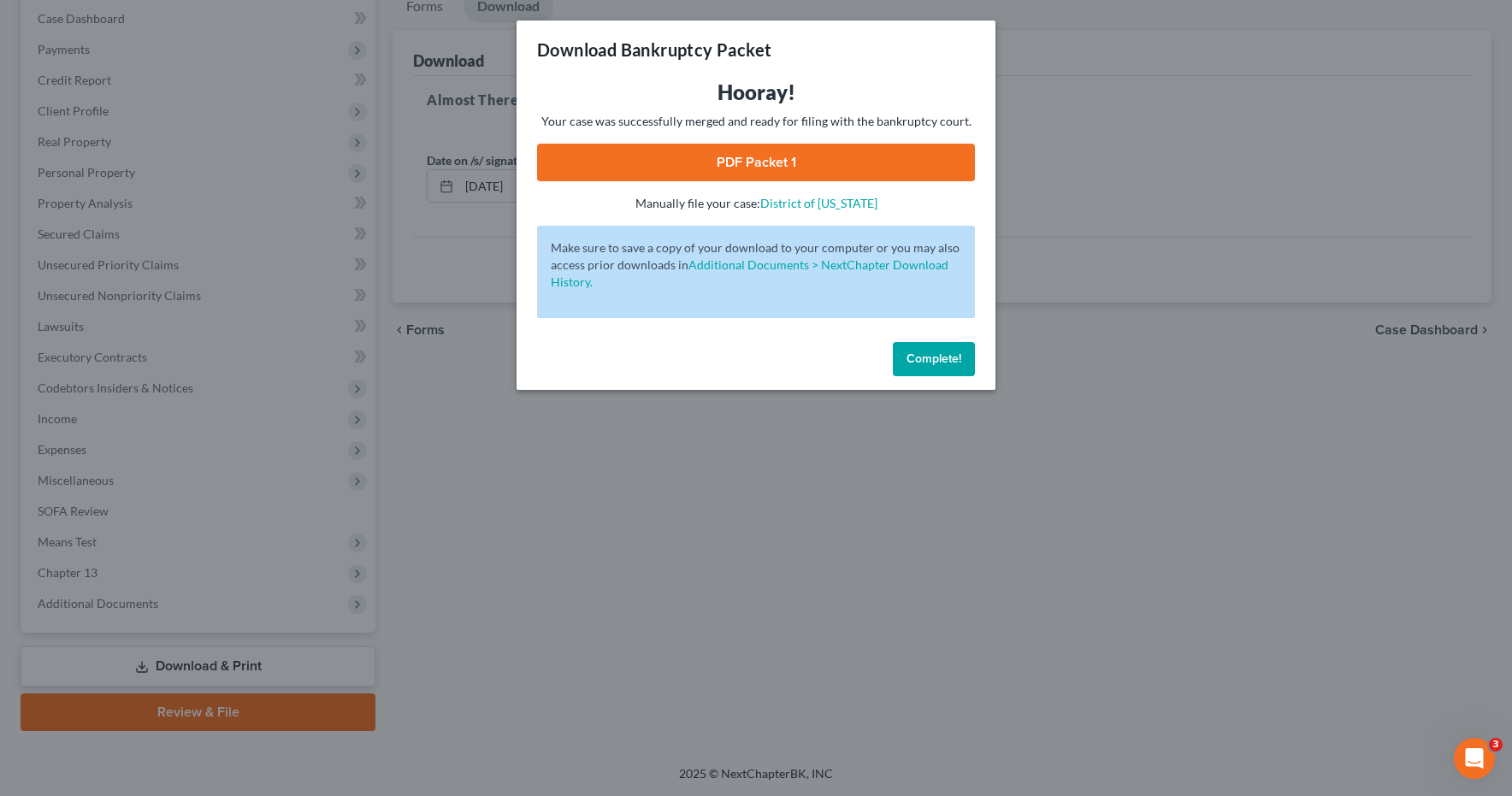
click at [750, 159] on link "PDF Packet 1" at bounding box center [756, 162] width 438 height 38
drag, startPoint x: 930, startPoint y: 363, endPoint x: 589, endPoint y: 277, distance: 351.7
click at [927, 362] on span "Complete!" at bounding box center [933, 358] width 55 height 14
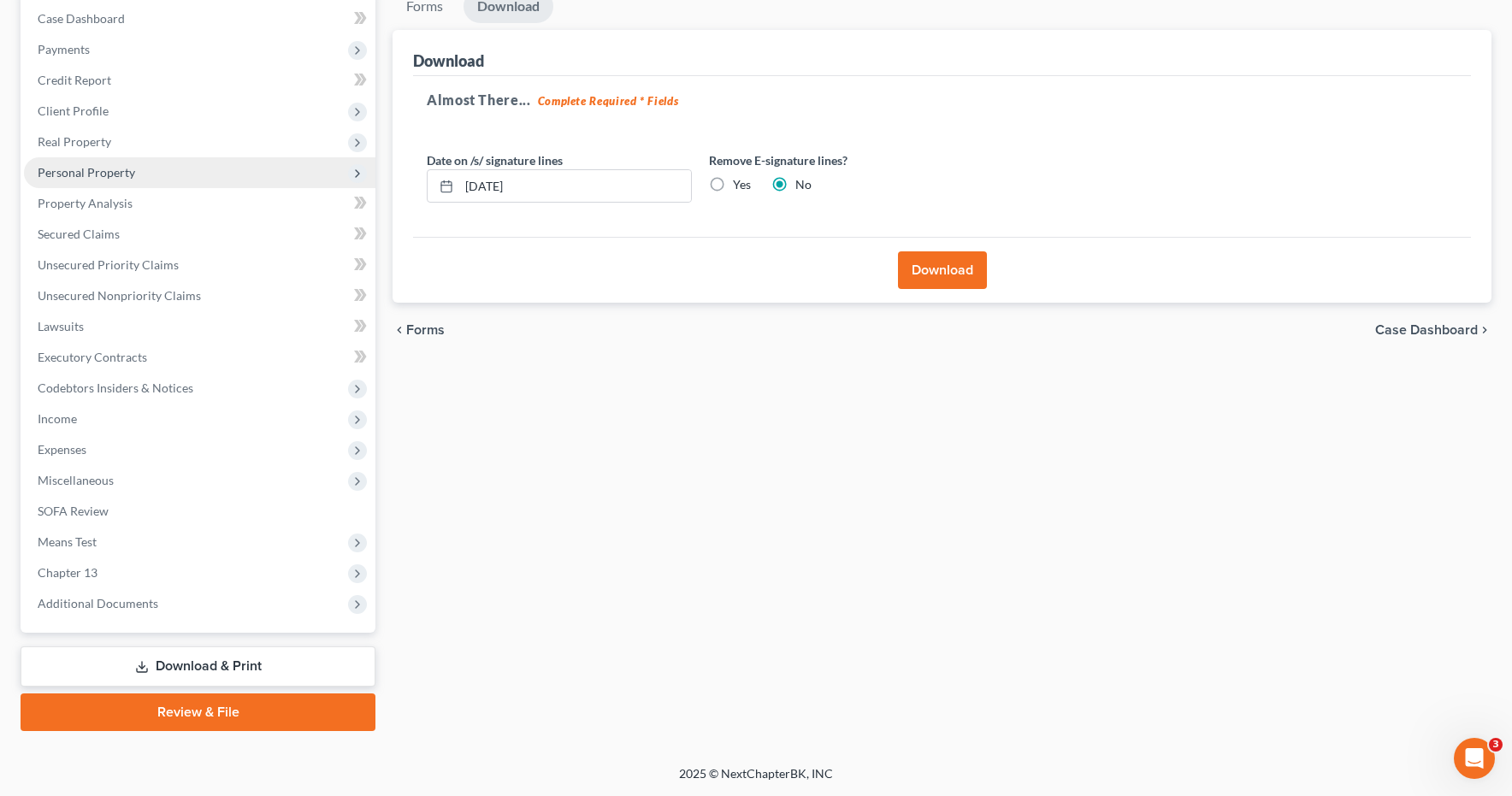
scroll to position [0, 0]
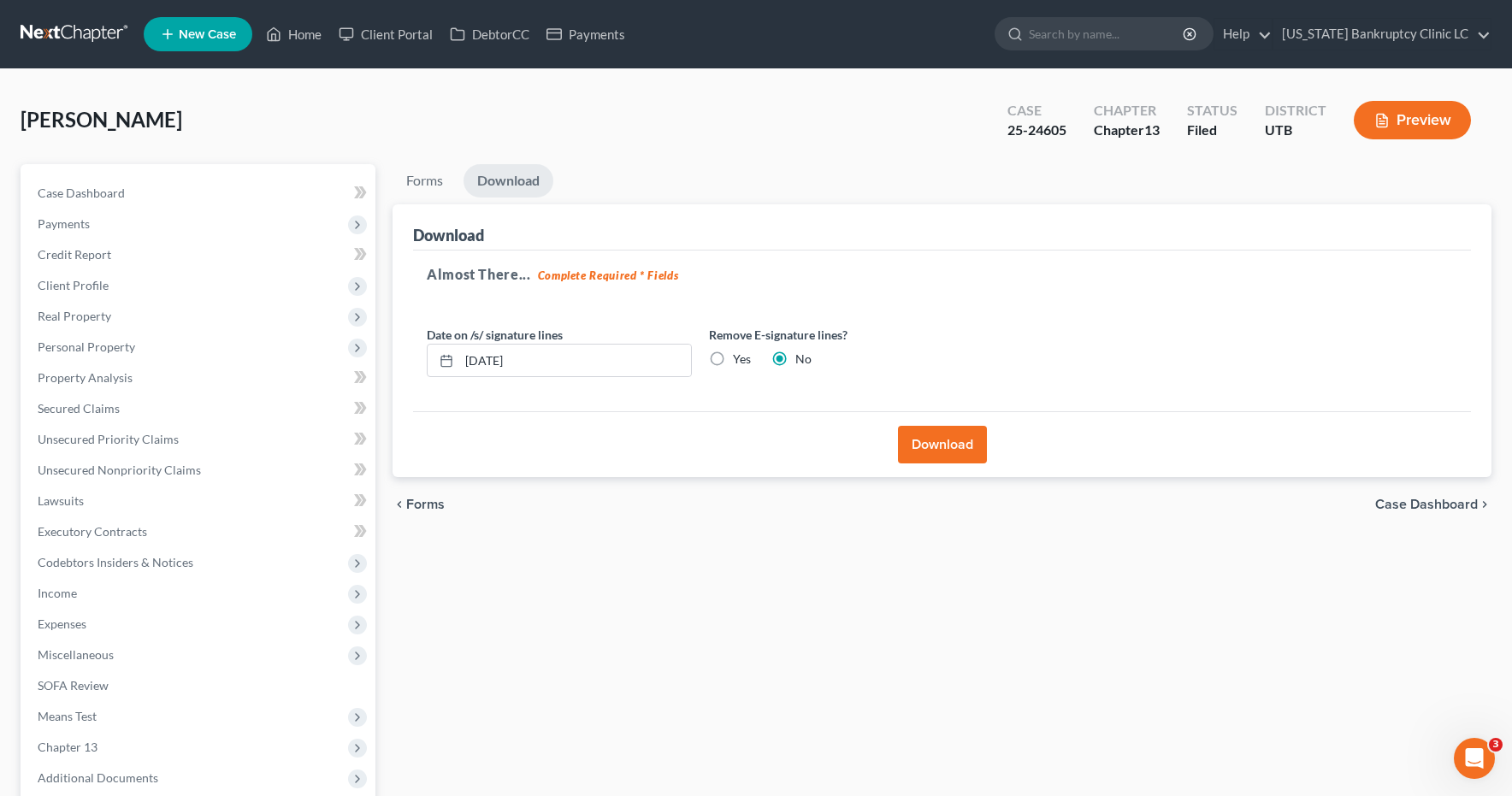
click at [82, 35] on link at bounding box center [75, 34] width 109 height 31
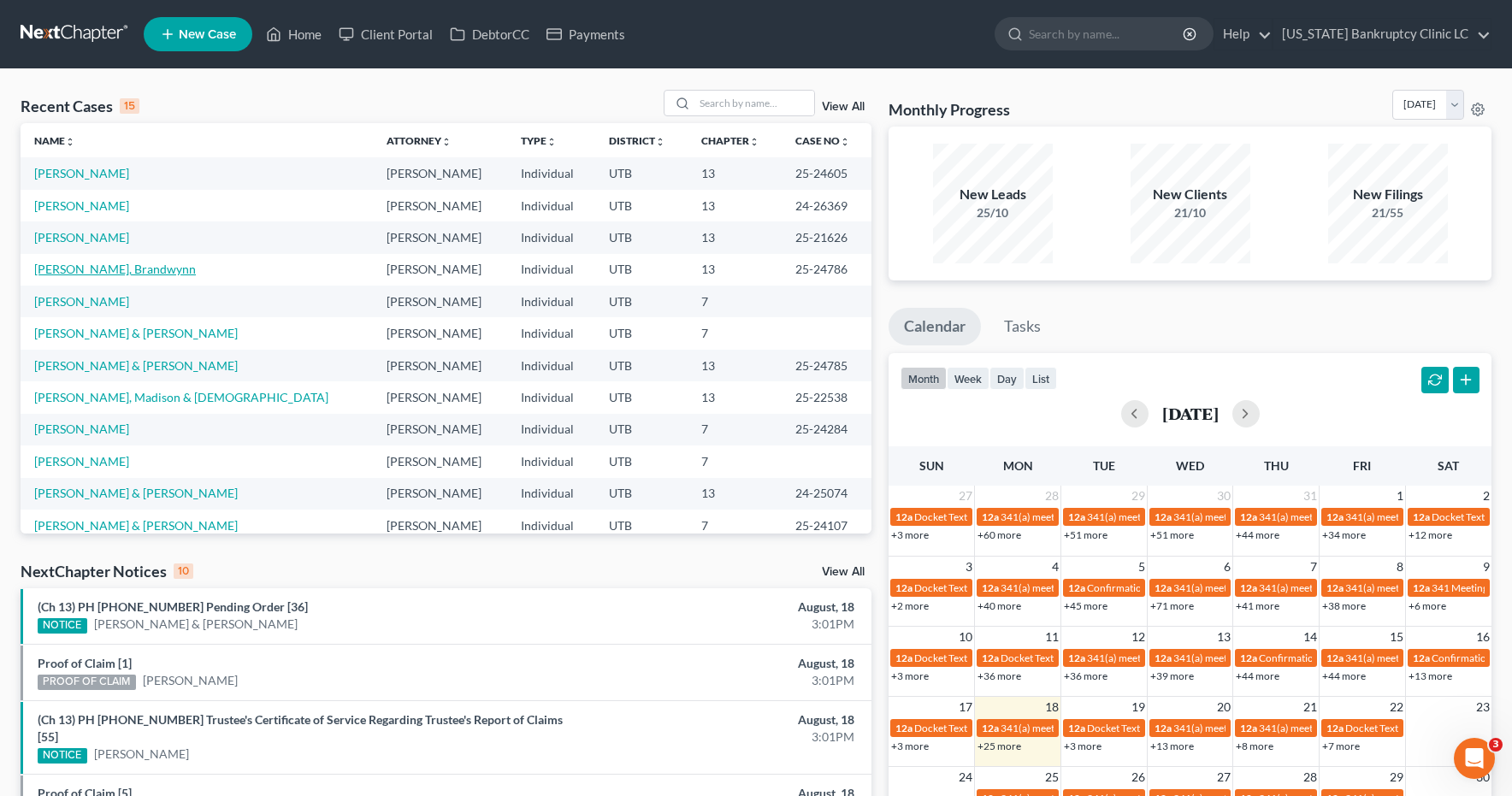
click at [119, 273] on link "[PERSON_NAME], Brandwynn" at bounding box center [115, 269] width 162 height 14
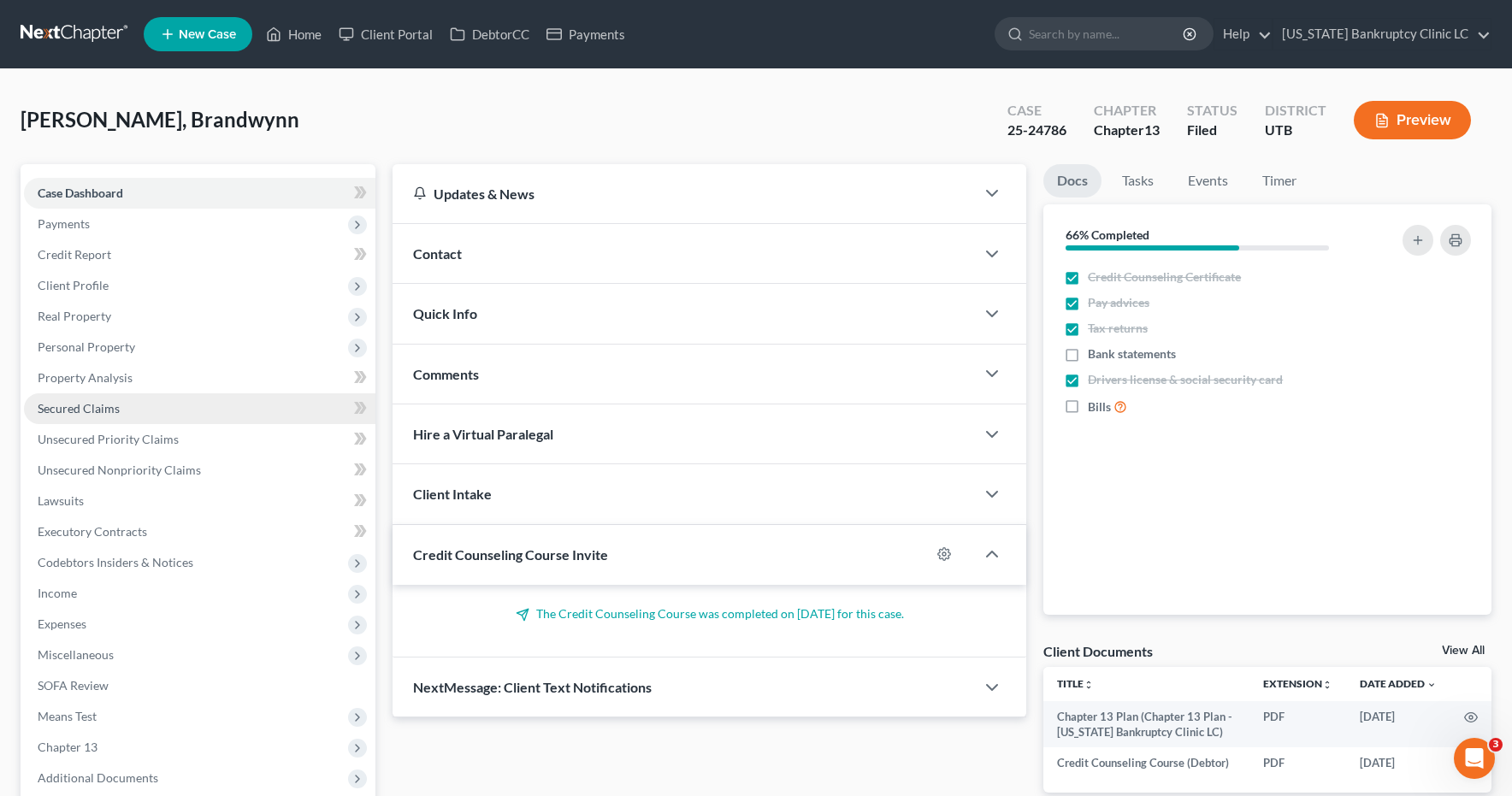
click at [116, 412] on span "Secured Claims" at bounding box center [79, 408] width 82 height 14
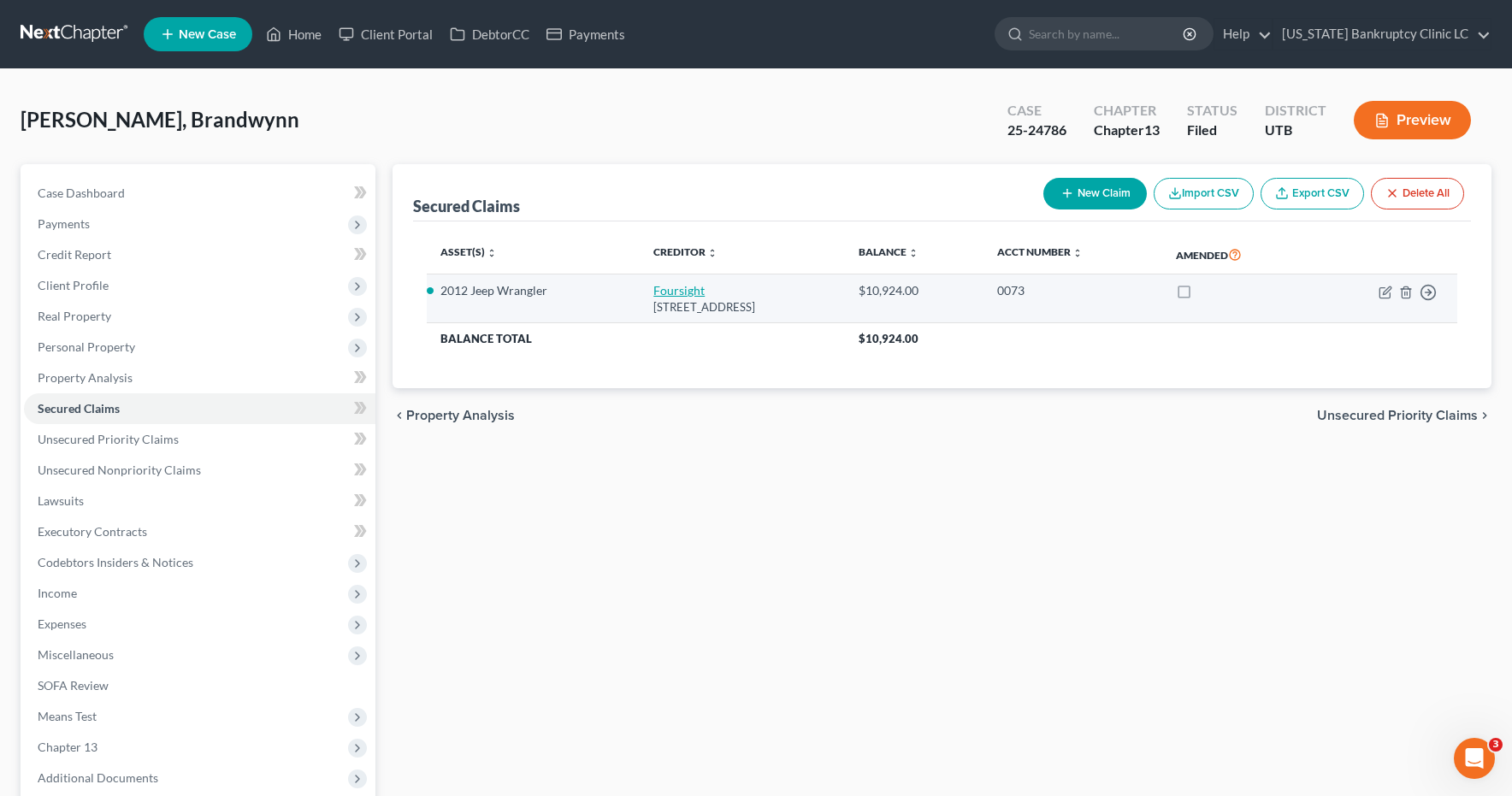
click at [654, 290] on link "Foursight" at bounding box center [679, 291] width 51 height 14
select select "15"
select select "0"
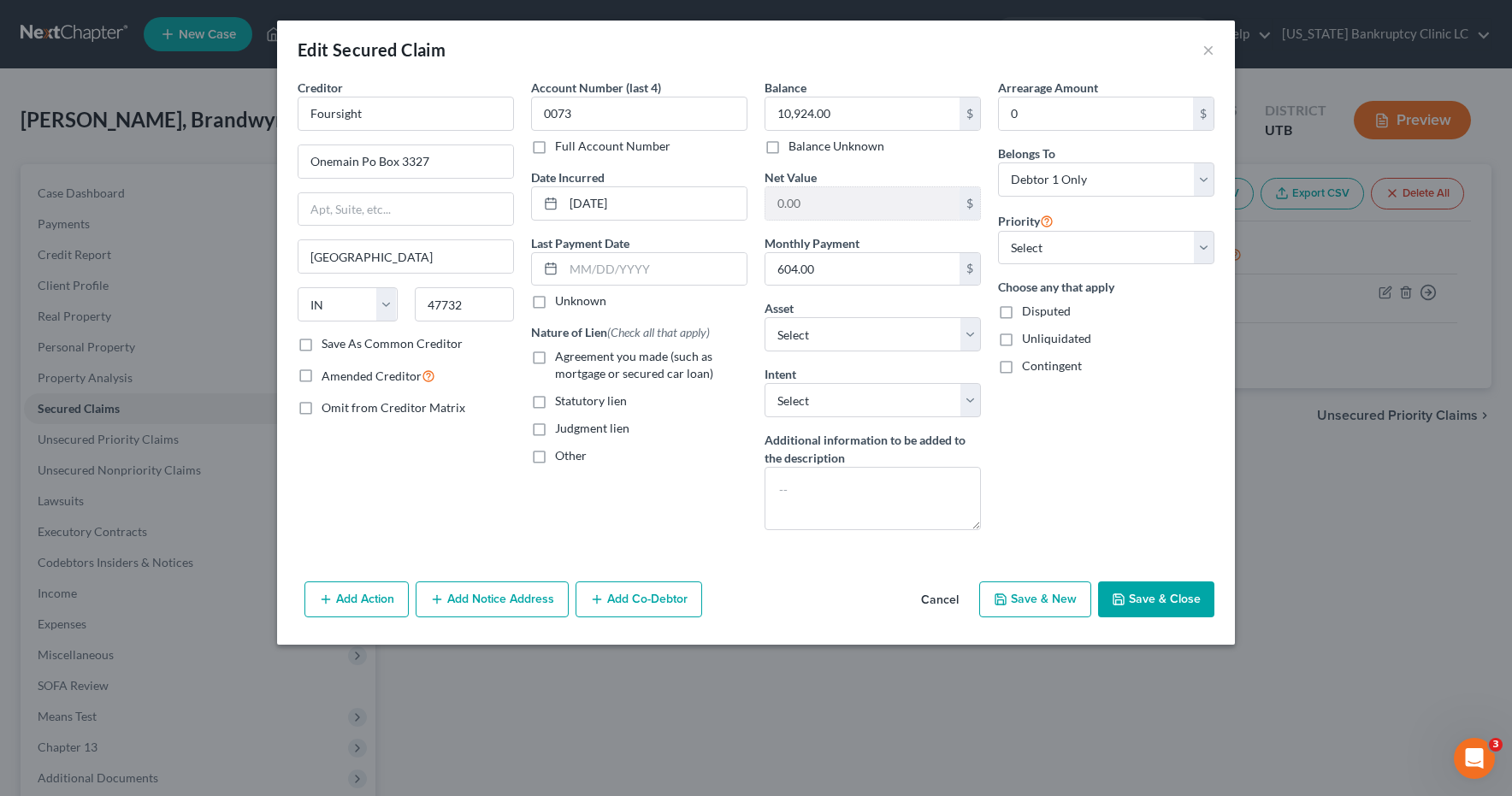
click at [1144, 606] on button "Save & Close" at bounding box center [1156, 599] width 116 height 36
